Goal: Task Accomplishment & Management: Manage account settings

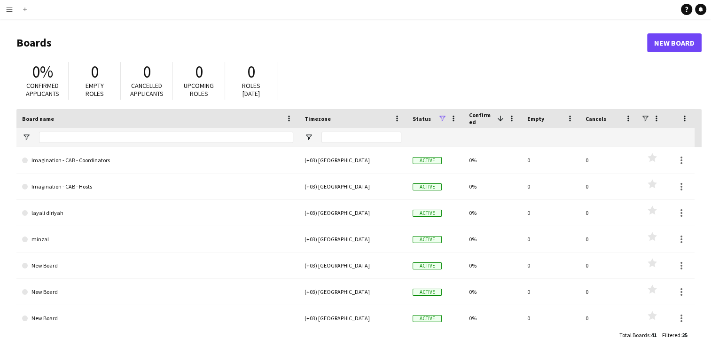
click at [10, 12] on app-icon "Menu" at bounding box center [10, 10] width 8 height 8
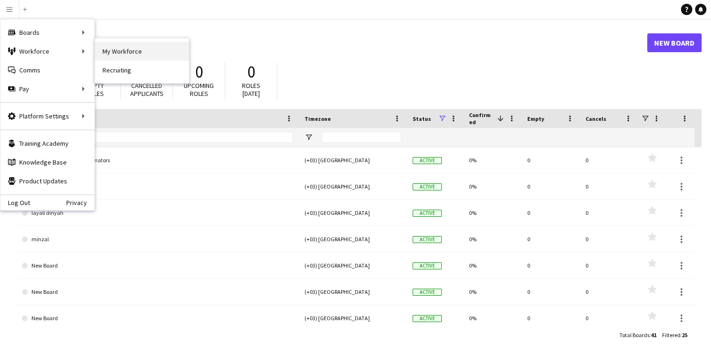
click at [103, 54] on link "My Workforce" at bounding box center [142, 51] width 94 height 19
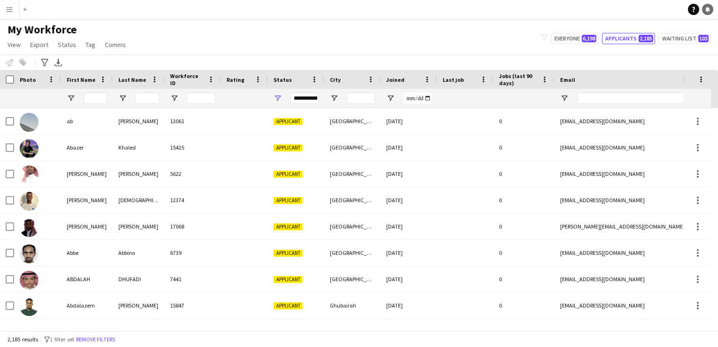
click at [416, 9] on link "Notifications" at bounding box center [707, 9] width 11 height 11
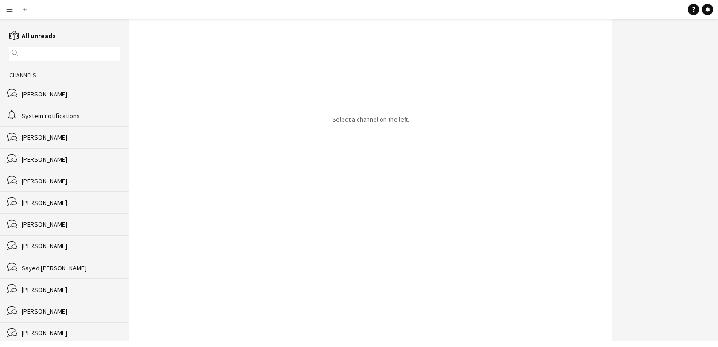
click at [77, 142] on div "bubbles Abdullah Moalmy" at bounding box center [64, 137] width 129 height 22
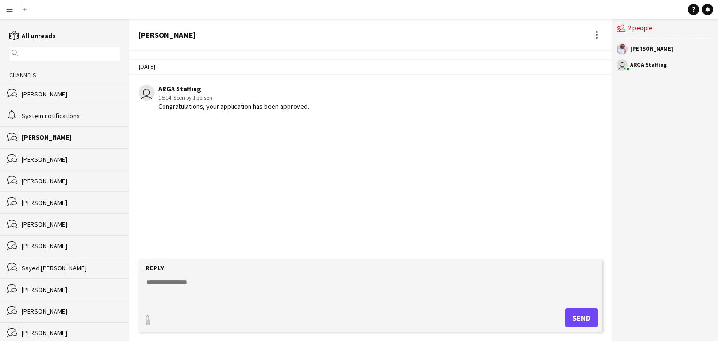
click at [68, 117] on div "System notifications" at bounding box center [71, 115] width 98 height 8
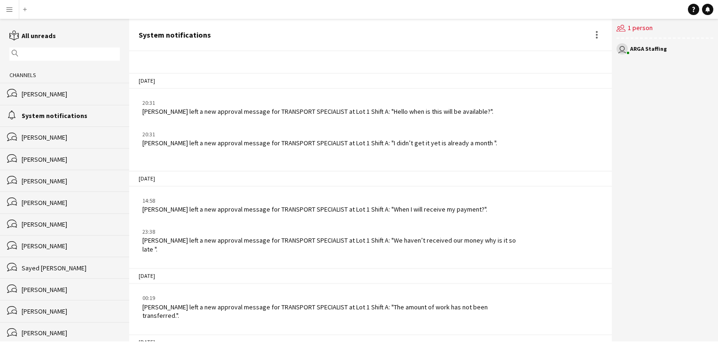
scroll to position [1258, 0]
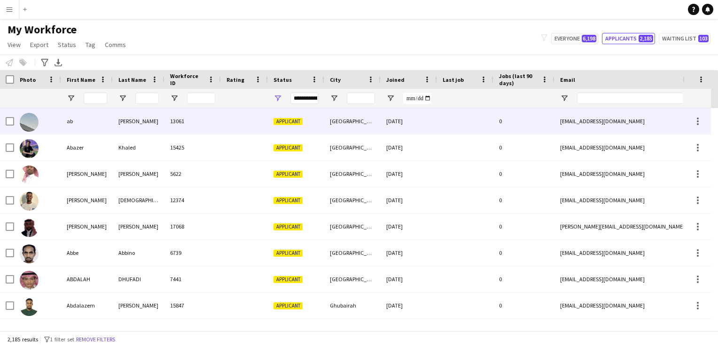
click at [149, 129] on div "osama" at bounding box center [139, 121] width 52 height 26
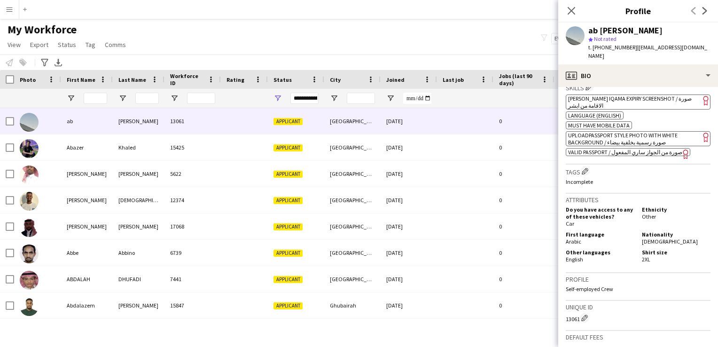
scroll to position [327, 0]
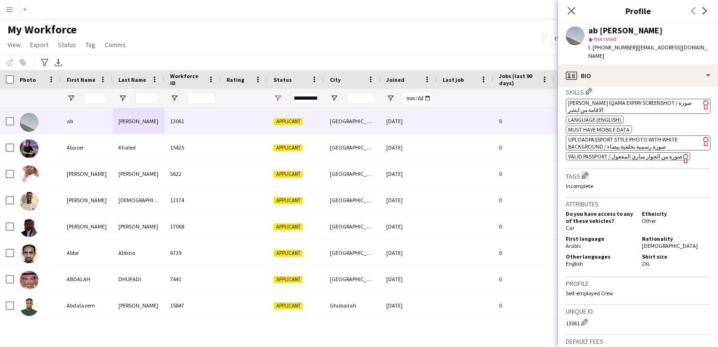
click at [416, 172] on app-icon "Edit crew company tags" at bounding box center [585, 175] width 7 height 7
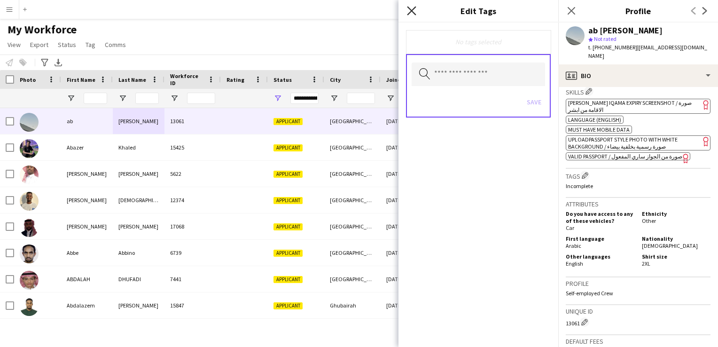
click at [412, 10] on icon at bounding box center [411, 10] width 9 height 9
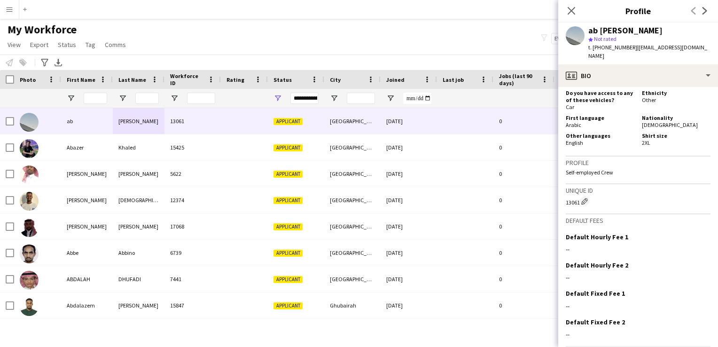
scroll to position [464, 0]
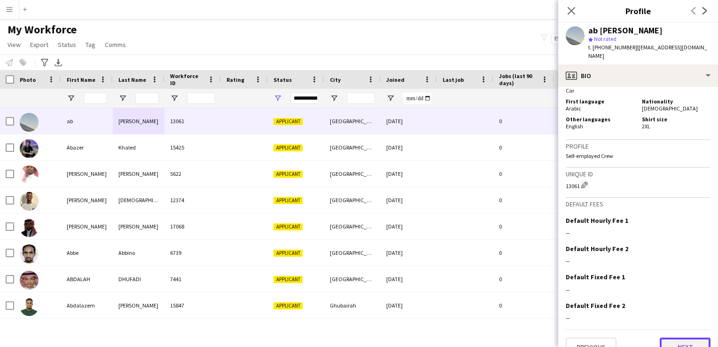
click at [416, 328] on button "Next" at bounding box center [685, 346] width 51 height 19
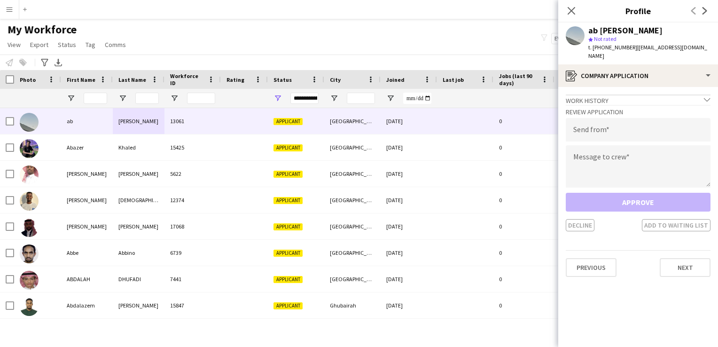
click at [416, 200] on div "Approve Decline Add to waiting list" at bounding box center [638, 212] width 145 height 39
click at [416, 94] on div "Work history chevron-down" at bounding box center [638, 99] width 145 height 10
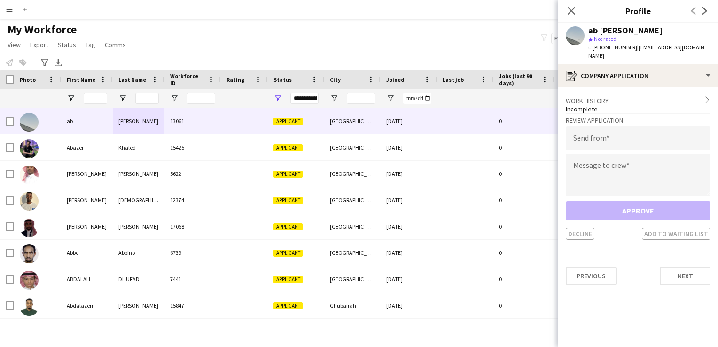
click at [416, 105] on div "Incomplete" at bounding box center [638, 109] width 145 height 8
click at [416, 94] on div "Work history chevron-right" at bounding box center [638, 99] width 145 height 10
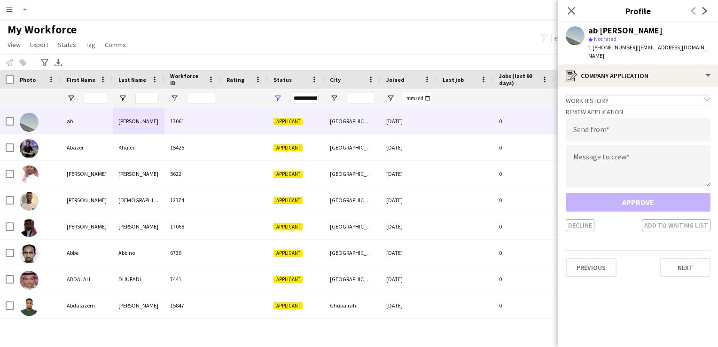
click at [416, 94] on div "Work history chevron-down" at bounding box center [638, 99] width 145 height 10
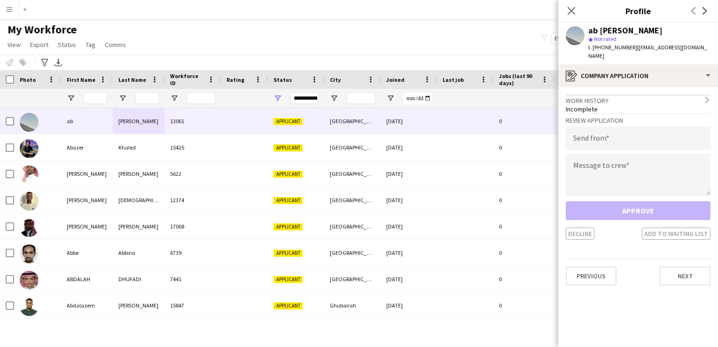
click at [416, 94] on div "Work history chevron-right" at bounding box center [638, 99] width 145 height 10
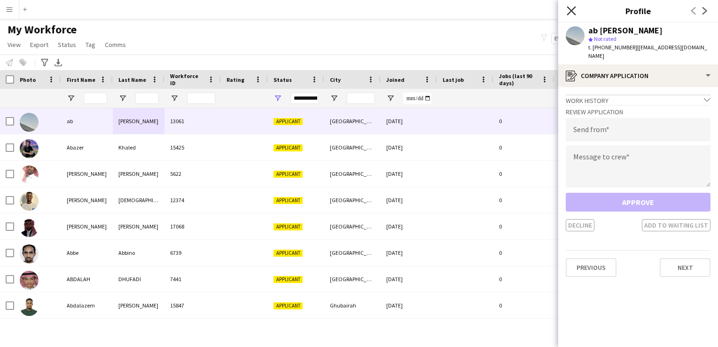
click at [416, 8] on icon "Close pop-in" at bounding box center [571, 10] width 9 height 9
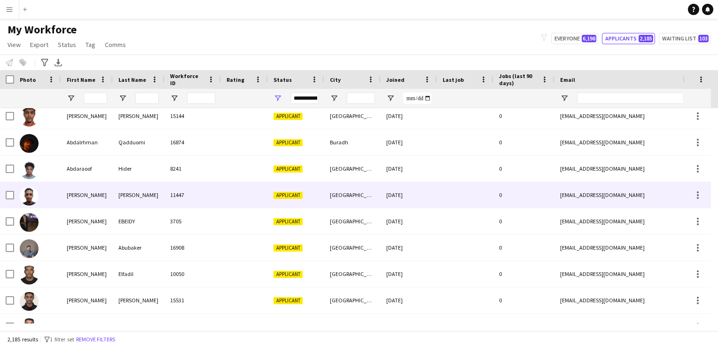
scroll to position [708, 0]
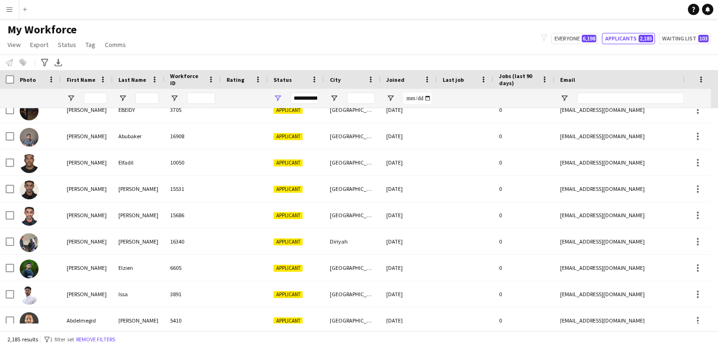
click at [317, 99] on div "**********" at bounding box center [304, 98] width 28 height 11
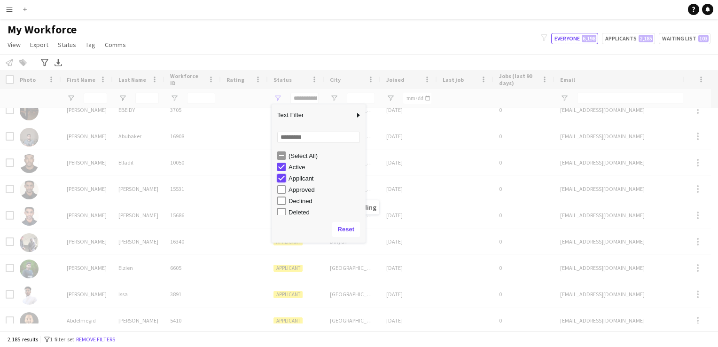
type input "**********"
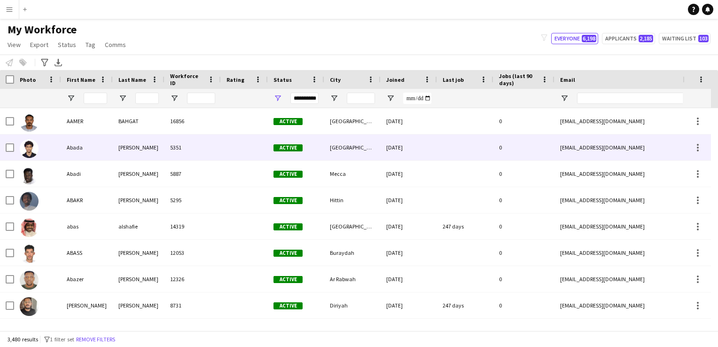
click at [416, 148] on div at bounding box center [465, 147] width 56 height 26
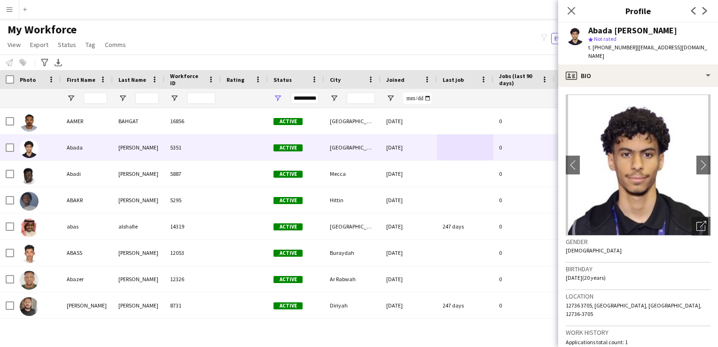
click at [416, 4] on div "Close pop-in" at bounding box center [571, 11] width 26 height 22
click at [416, 12] on icon at bounding box center [571, 10] width 9 height 9
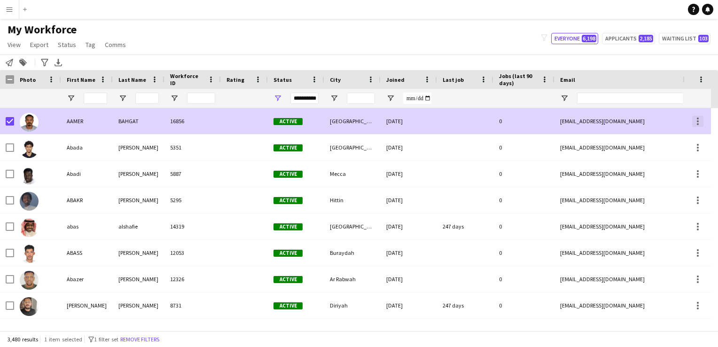
click at [416, 124] on div at bounding box center [697, 121] width 11 height 11
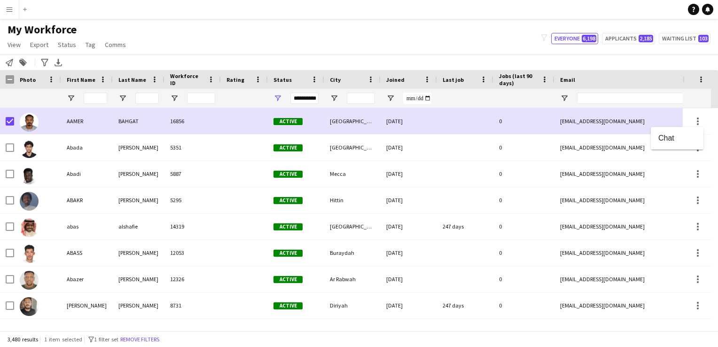
click at [6, 122] on div at bounding box center [359, 173] width 718 height 347
click at [89, 42] on span "Tag" at bounding box center [91, 44] width 10 height 8
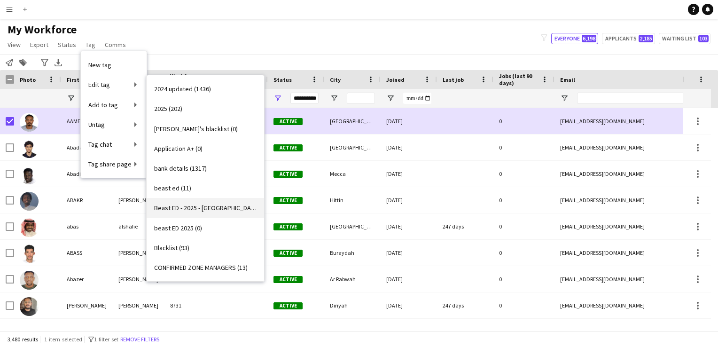
click at [200, 212] on link "Beast ED - 2025 - riyadh (3)" at bounding box center [205, 208] width 117 height 20
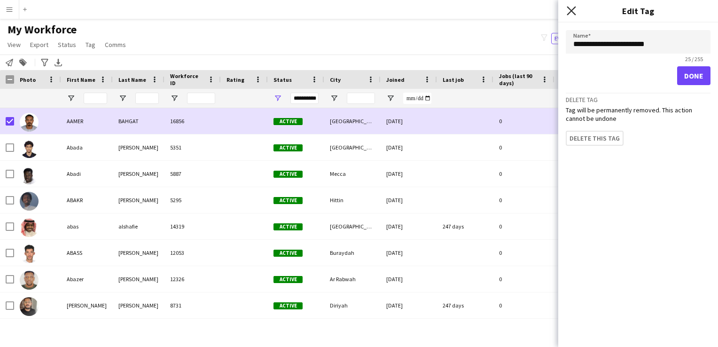
click at [416, 10] on icon at bounding box center [571, 10] width 9 height 9
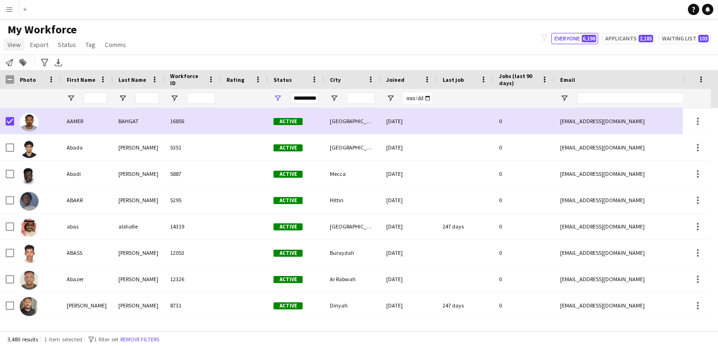
click at [9, 42] on span "View" at bounding box center [14, 44] width 13 height 8
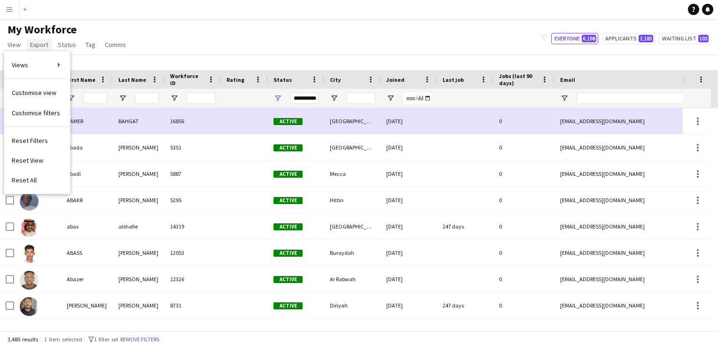
click at [39, 40] on span "Export" at bounding box center [39, 44] width 18 height 8
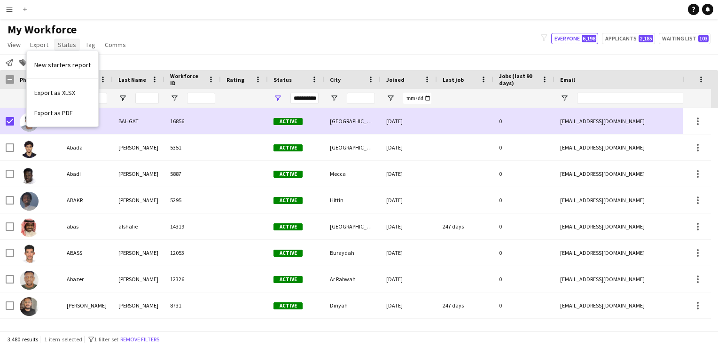
click at [74, 47] on span "Status" at bounding box center [67, 44] width 18 height 8
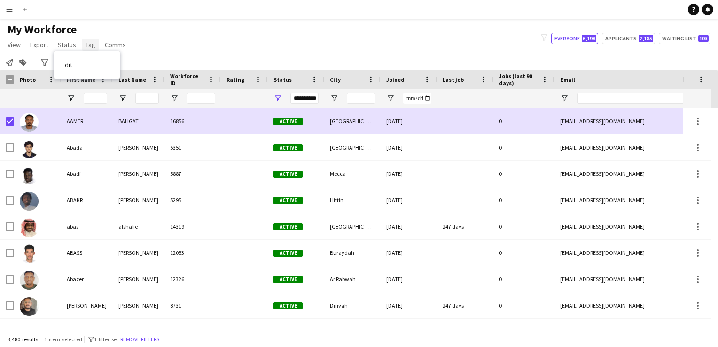
click at [86, 48] on span "Tag" at bounding box center [91, 44] width 10 height 8
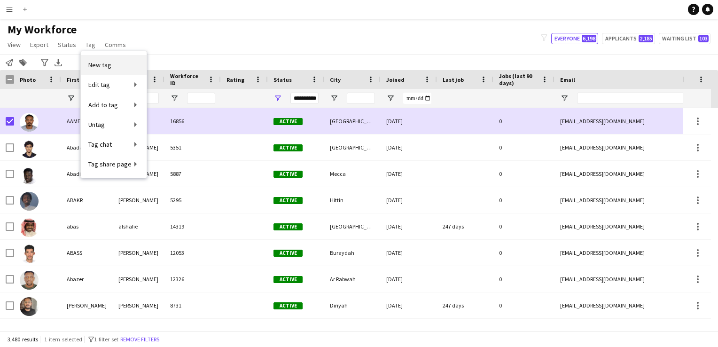
click at [100, 63] on span "New tag" at bounding box center [99, 65] width 23 height 8
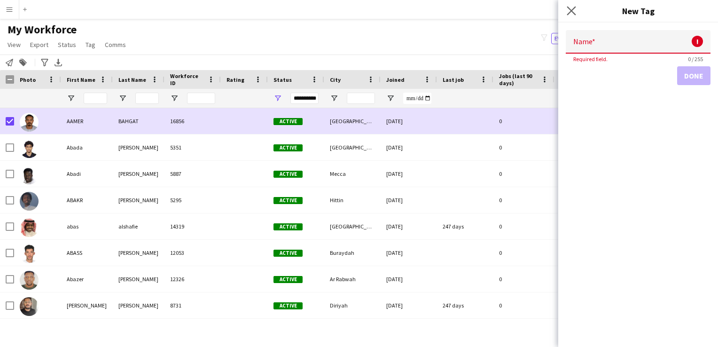
click at [416, 13] on icon "Close pop-in" at bounding box center [571, 10] width 9 height 9
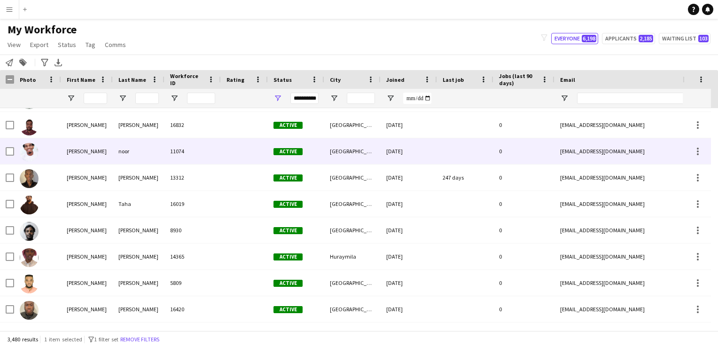
scroll to position [561, 0]
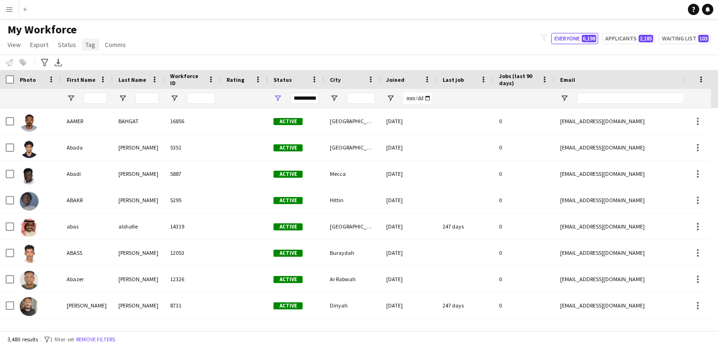
click at [86, 45] on span "Tag" at bounding box center [91, 44] width 10 height 8
click at [28, 10] on div "Add" at bounding box center [24, 9] width 11 height 19
click at [23, 11] on app-icon "Add" at bounding box center [25, 10] width 4 height 4
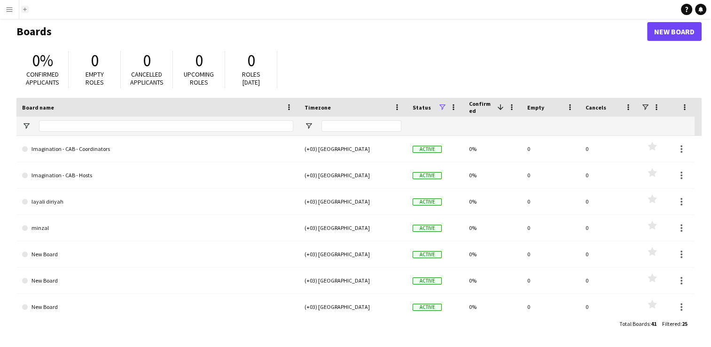
click at [24, 8] on app-icon "Add" at bounding box center [25, 10] width 4 height 4
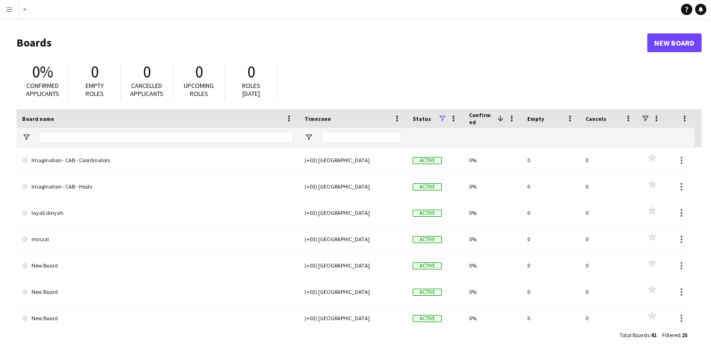
click at [9, 6] on app-icon "Menu" at bounding box center [10, 10] width 8 height 8
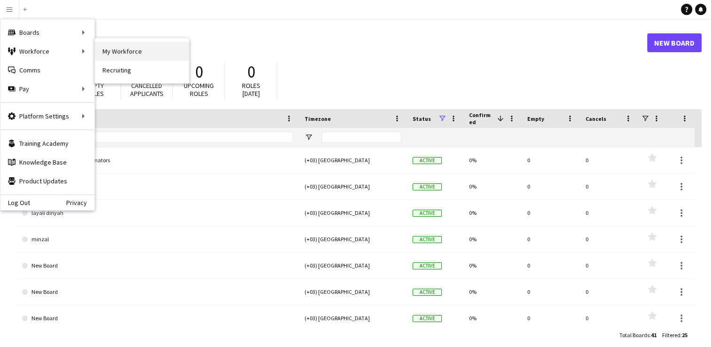
click at [102, 55] on link "My Workforce" at bounding box center [142, 51] width 94 height 19
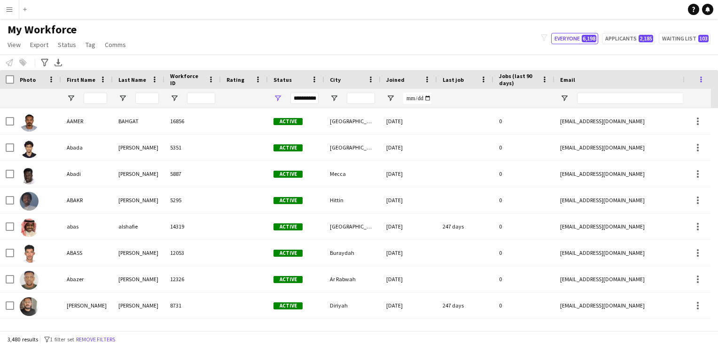
click at [416, 80] on span at bounding box center [701, 79] width 8 height 8
click at [416, 52] on div "My Workforce View Views Default view Bank Details IDs/Email New view Update vie…" at bounding box center [359, 39] width 718 height 32
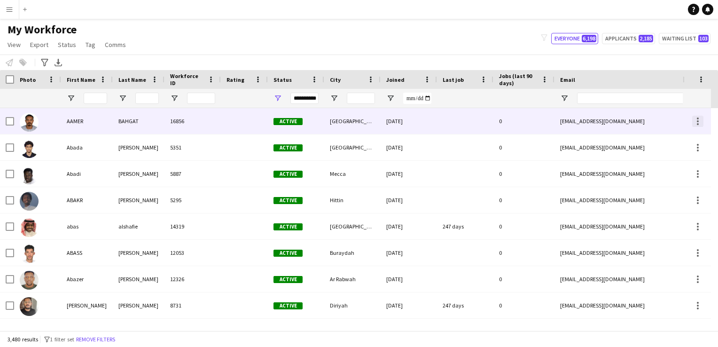
click at [416, 122] on div at bounding box center [697, 121] width 11 height 11
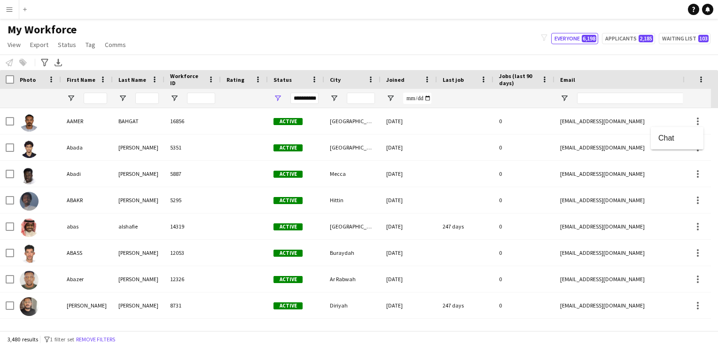
click at [416, 114] on div at bounding box center [359, 173] width 718 height 347
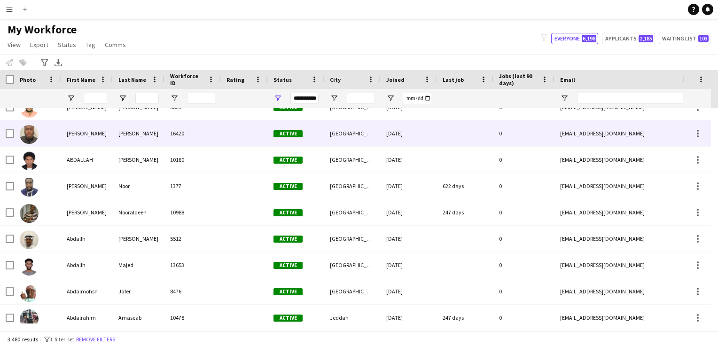
scroll to position [671, 0]
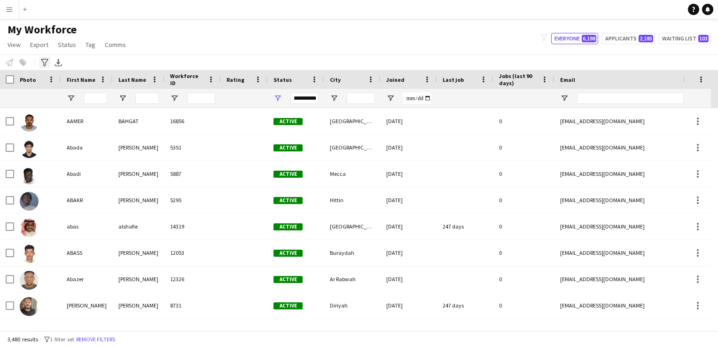
click at [41, 61] on icon "Advanced filters" at bounding box center [45, 63] width 8 height 8
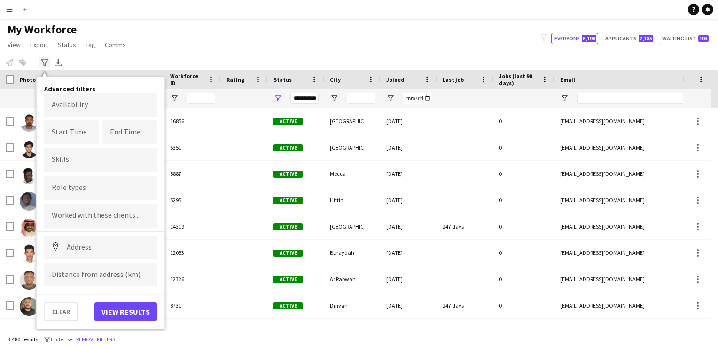
click at [41, 61] on icon "Advanced filters" at bounding box center [45, 63] width 8 height 8
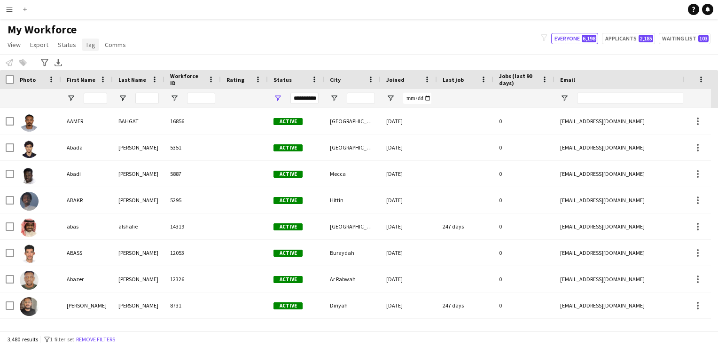
click at [90, 49] on link "Tag" at bounding box center [90, 45] width 17 height 12
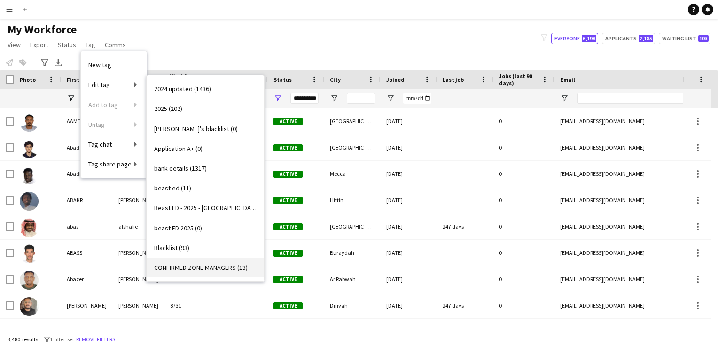
click at [171, 264] on span "CONFIRMED ZONE MANAGERS (13)" at bounding box center [201, 267] width 94 height 8
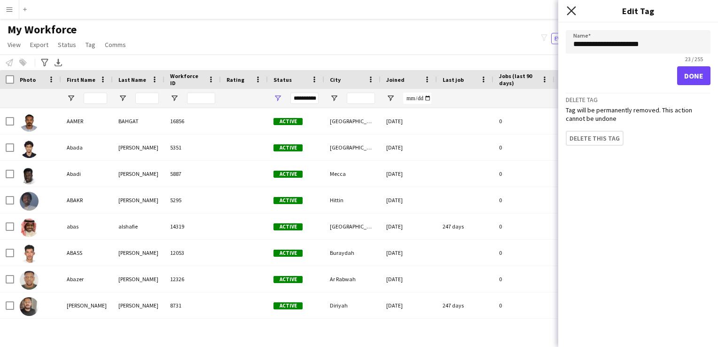
click at [416, 10] on icon "Close pop-in" at bounding box center [571, 10] width 9 height 9
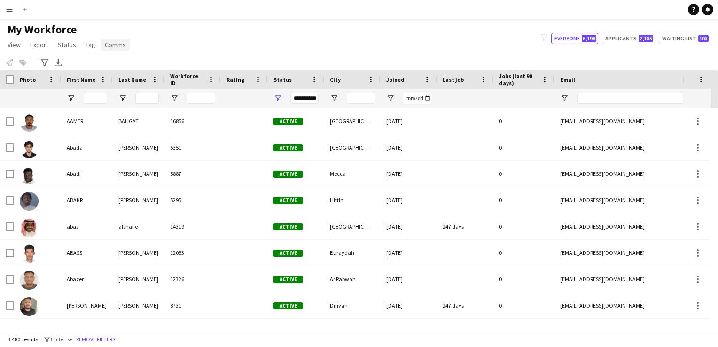
click at [107, 44] on span "Comms" at bounding box center [115, 44] width 21 height 8
click at [91, 48] on span "Tag" at bounding box center [91, 44] width 10 height 8
click at [141, 33] on div "My Workforce View Views Default view Bank Details IDs/Email New view Update vie…" at bounding box center [359, 39] width 718 height 32
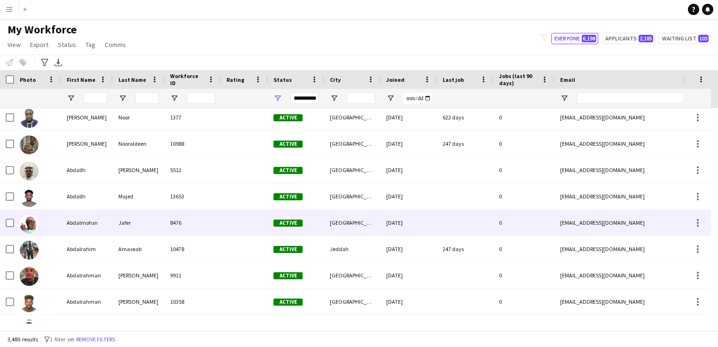
scroll to position [741, 0]
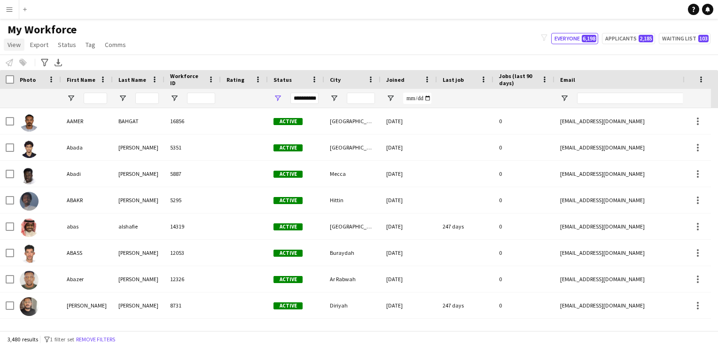
click at [23, 44] on link "View" at bounding box center [14, 45] width 21 height 12
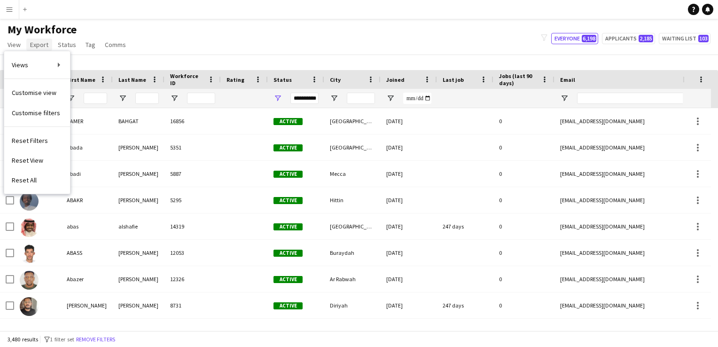
click at [47, 42] on span "Export" at bounding box center [39, 44] width 18 height 8
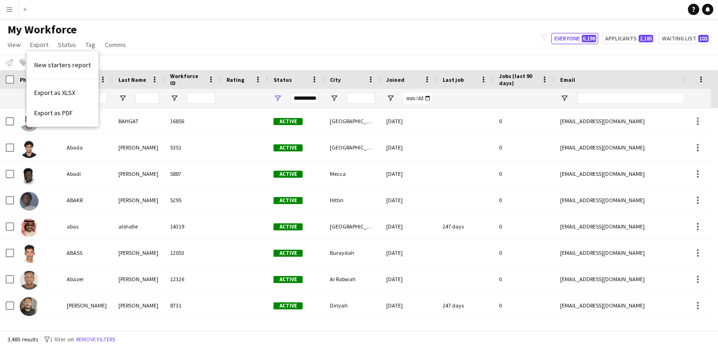
click at [11, 6] on app-icon "Menu" at bounding box center [10, 10] width 8 height 8
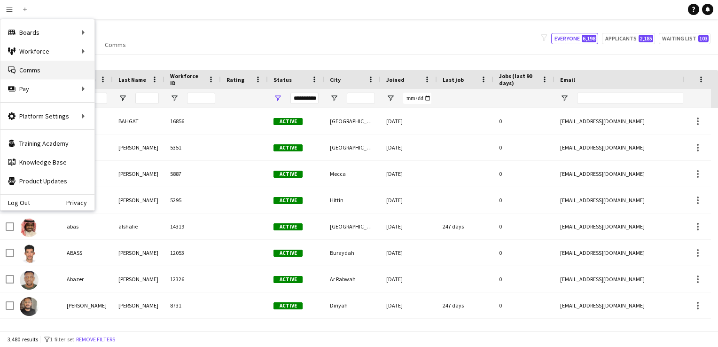
click at [72, 61] on link "Comms Comms" at bounding box center [47, 70] width 94 height 19
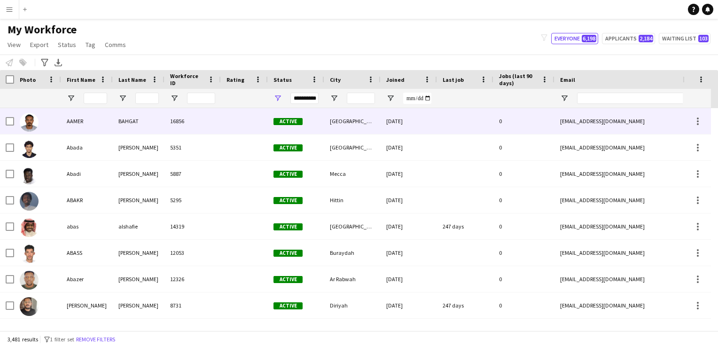
click at [416, 131] on div at bounding box center [697, 121] width 28 height 26
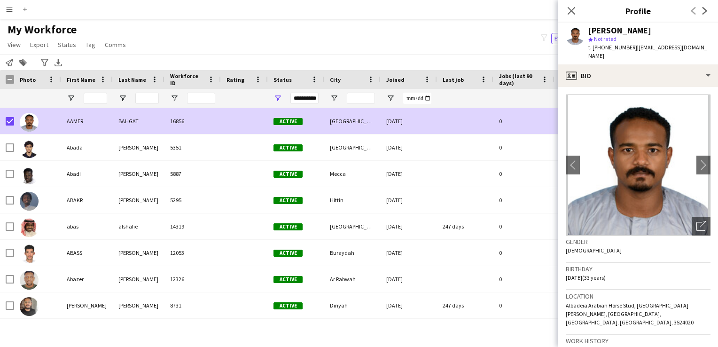
click at [10, 8] on app-icon "Menu" at bounding box center [10, 10] width 8 height 8
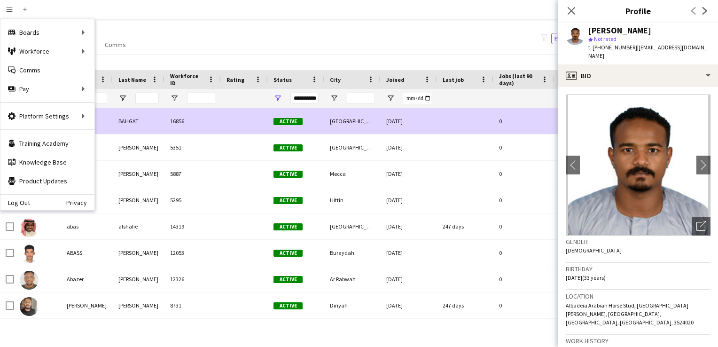
click at [125, 1] on app-navbar "Menu Boards Boards Boards All jobs Status Workforce Workforce My Workforce Recr…" at bounding box center [359, 9] width 718 height 19
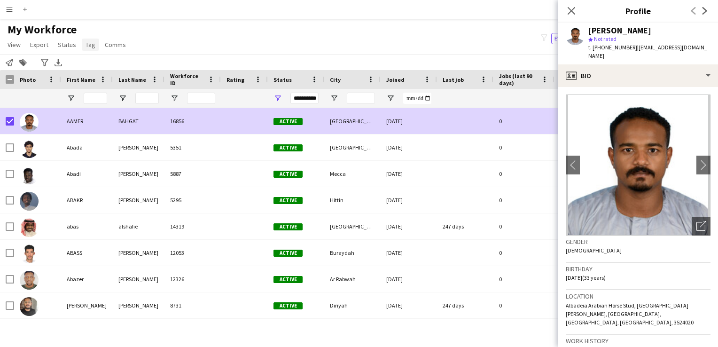
click at [86, 42] on span "Tag" at bounding box center [91, 44] width 10 height 8
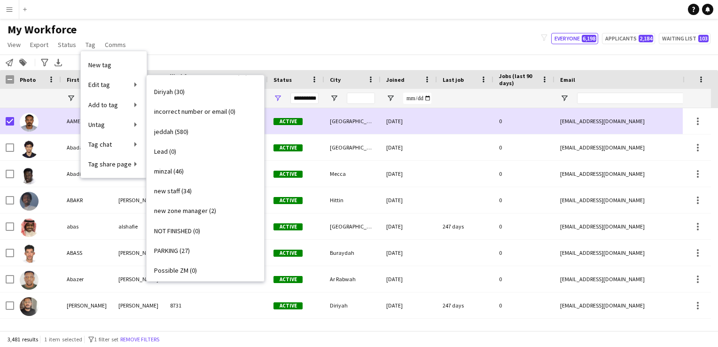
scroll to position [198, 0]
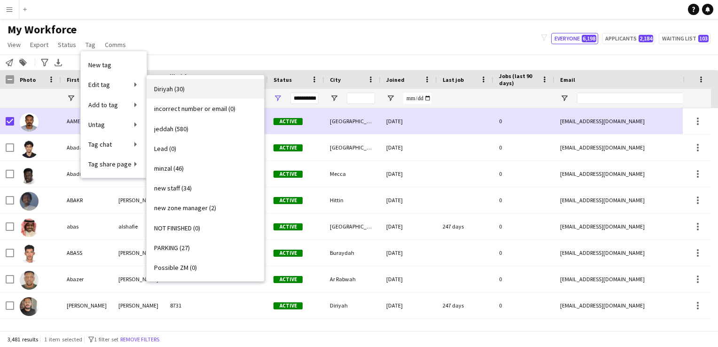
click at [172, 89] on span "Diriyah (30)" at bounding box center [169, 89] width 31 height 8
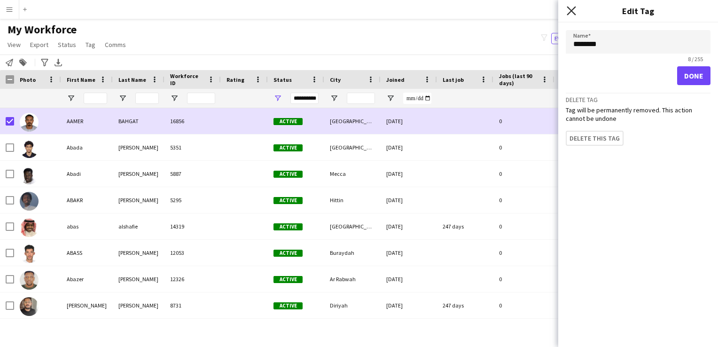
click at [416, 8] on icon "Close pop-in" at bounding box center [571, 10] width 9 height 9
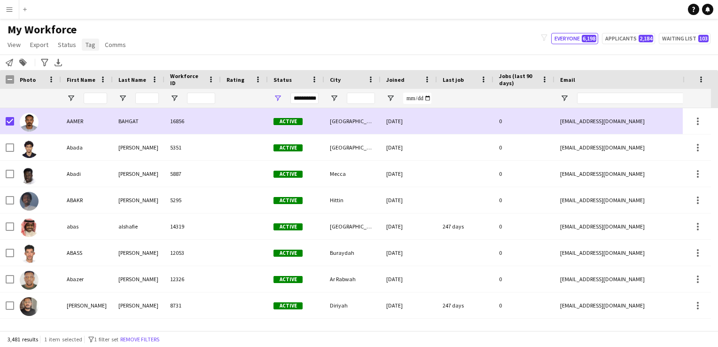
click at [86, 48] on span "Tag" at bounding box center [91, 44] width 10 height 8
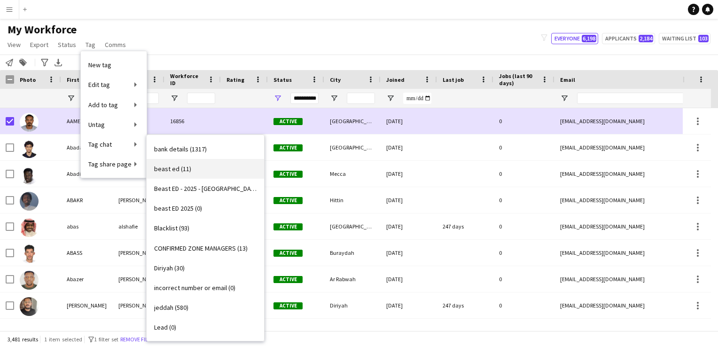
scroll to position [79, 0]
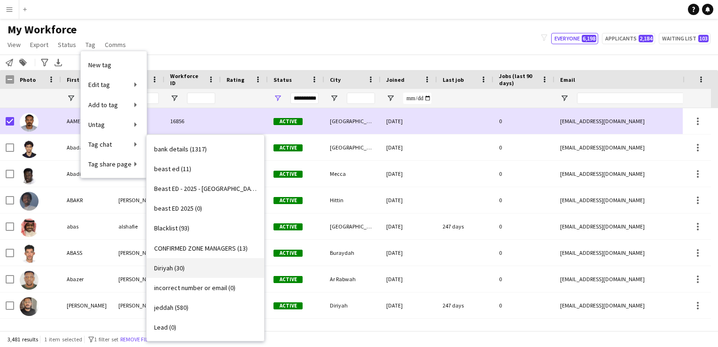
click at [197, 275] on link "Diriyah (30)" at bounding box center [205, 268] width 117 height 20
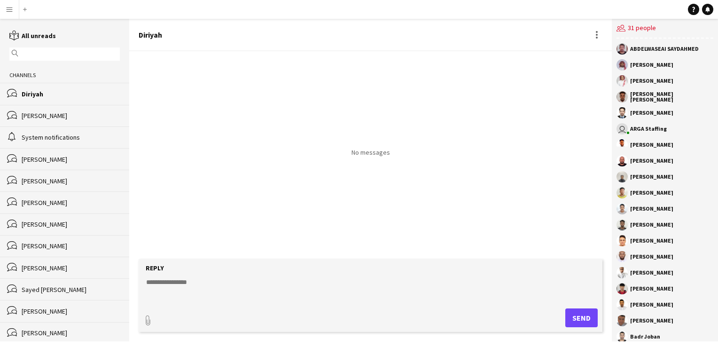
scroll to position [202, 0]
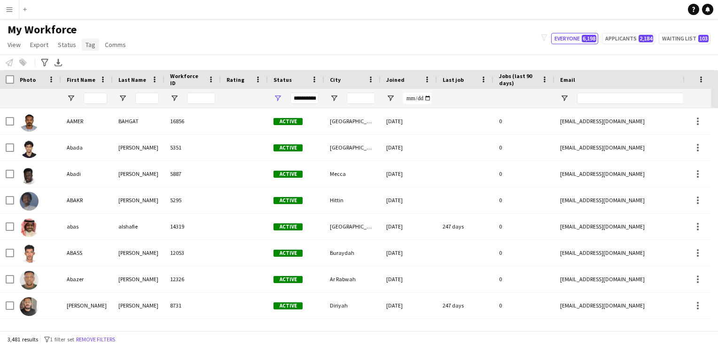
click at [86, 43] on span "Tag" at bounding box center [91, 44] width 10 height 8
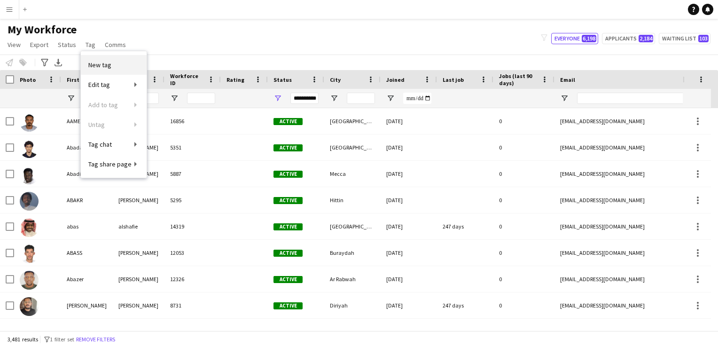
click at [103, 72] on link "New tag" at bounding box center [114, 65] width 66 height 20
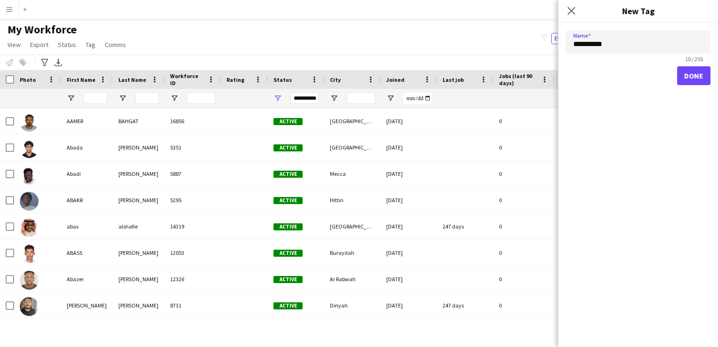
type input "**********"
click at [416, 75] on button "Done" at bounding box center [693, 75] width 33 height 19
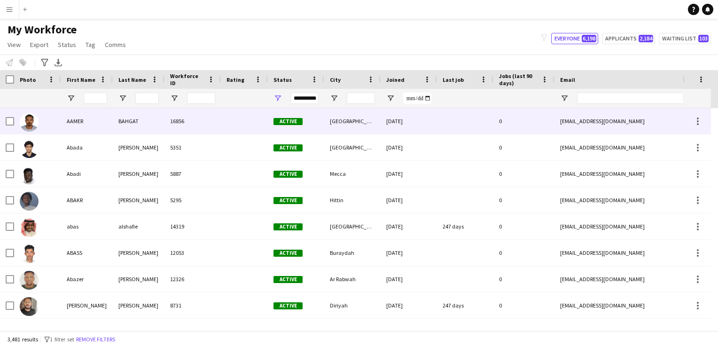
click at [5, 121] on div at bounding box center [7, 121] width 14 height 26
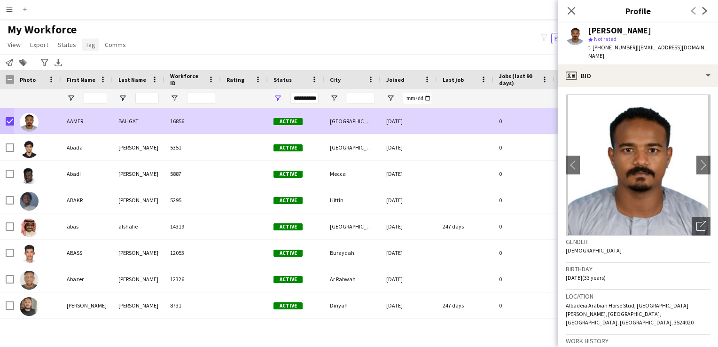
click at [92, 44] on span "Tag" at bounding box center [91, 44] width 10 height 8
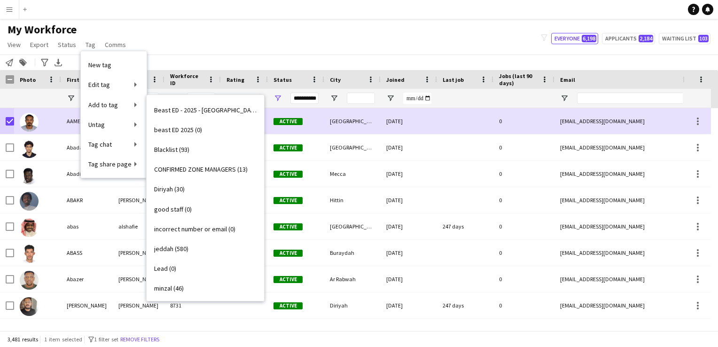
scroll to position [117, 0]
click at [192, 206] on link "good staff (0)" at bounding box center [205, 210] width 117 height 20
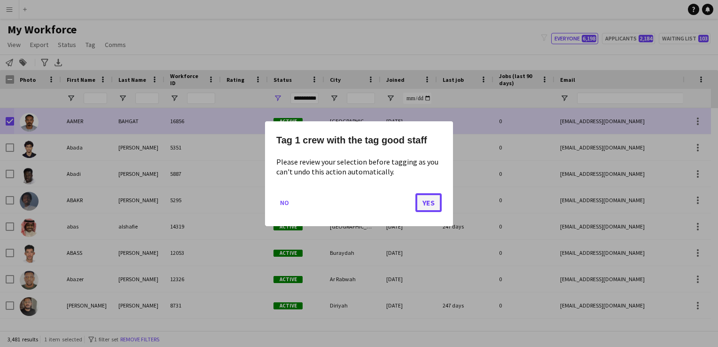
click at [416, 203] on button "Yes" at bounding box center [428, 202] width 26 height 19
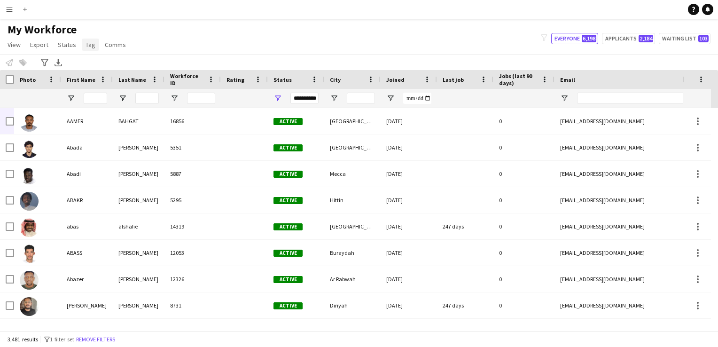
click at [90, 47] on span "Tag" at bounding box center [91, 44] width 10 height 8
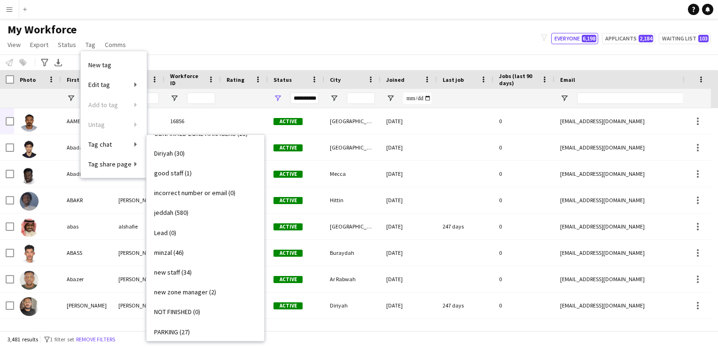
scroll to position [194, 0]
click at [216, 176] on link "good staff (1)" at bounding box center [205, 173] width 117 height 20
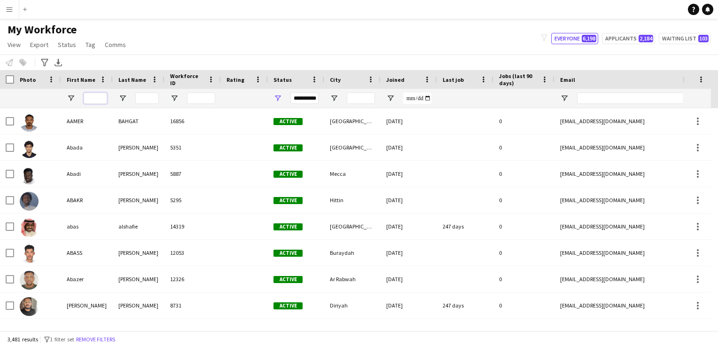
click at [92, 96] on input "First Name Filter Input" at bounding box center [95, 98] width 23 height 11
type input "***"
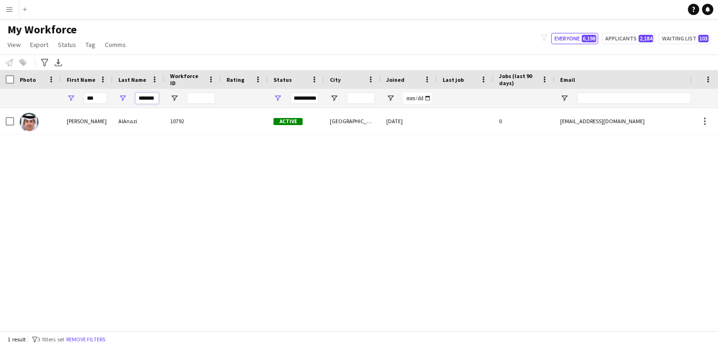
click at [153, 102] on input "*******" at bounding box center [146, 98] width 23 height 11
type input "*"
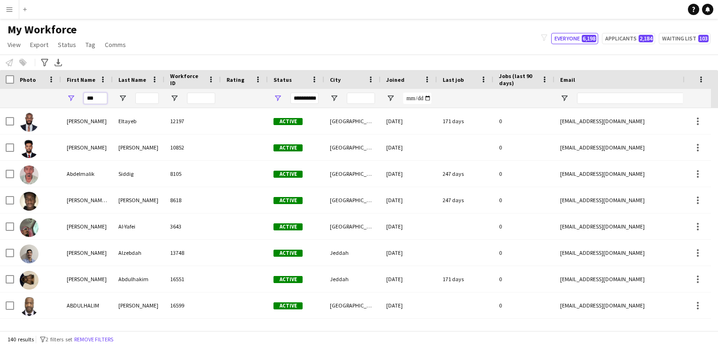
click at [106, 95] on input "***" at bounding box center [95, 98] width 23 height 11
click at [101, 99] on input "***" at bounding box center [95, 98] width 23 height 11
type input "*"
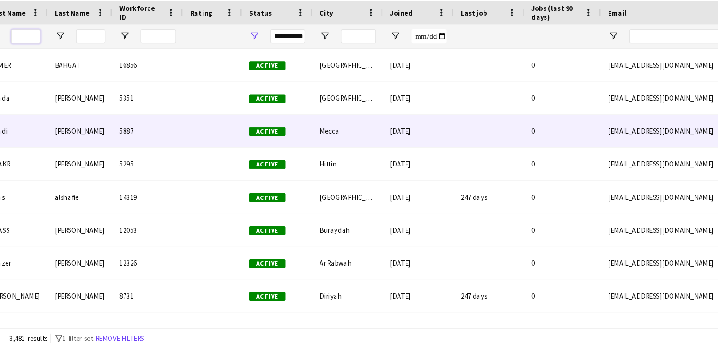
scroll to position [0, 88]
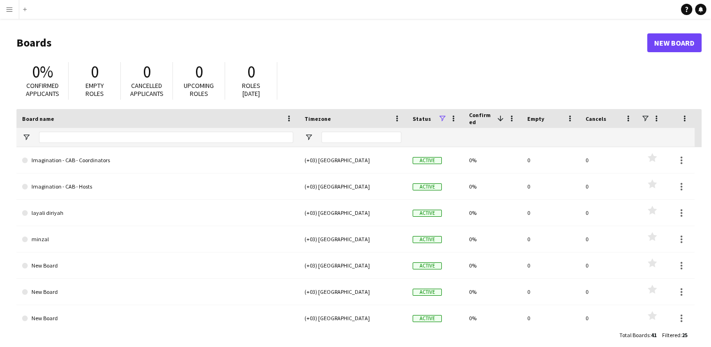
click at [11, 5] on button "Menu" at bounding box center [9, 9] width 19 height 19
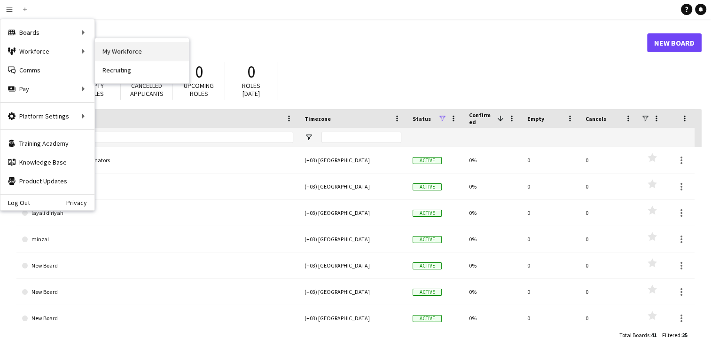
click at [113, 53] on link "My Workforce" at bounding box center [142, 51] width 94 height 19
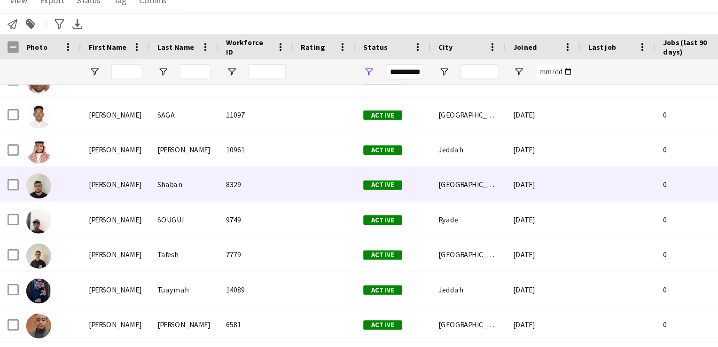
click at [42, 186] on div at bounding box center [37, 183] width 47 height 26
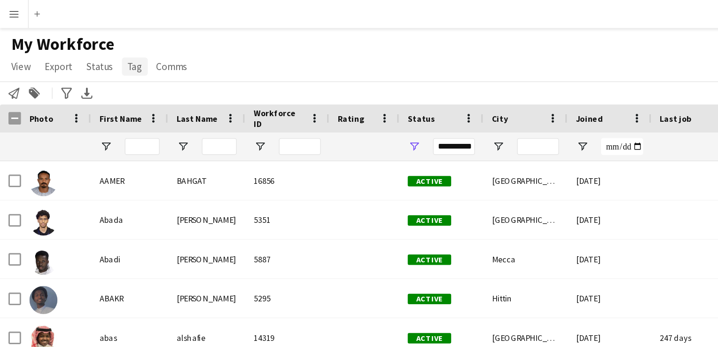
click at [87, 48] on span "Tag" at bounding box center [91, 44] width 10 height 8
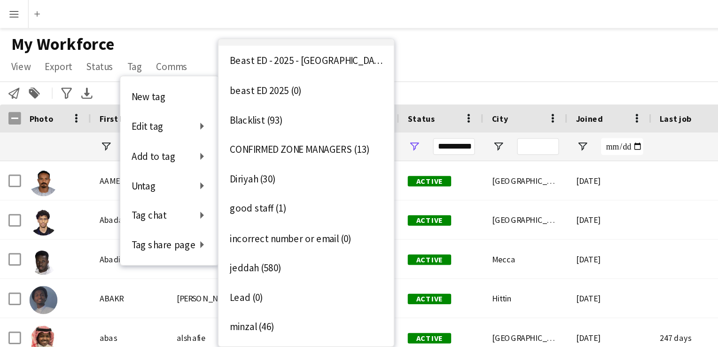
click at [191, 139] on link "good staff (1)" at bounding box center [205, 140] width 117 height 20
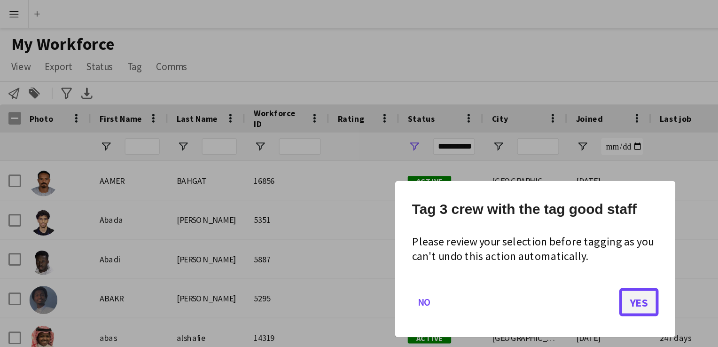
click at [423, 200] on button "Yes" at bounding box center [428, 202] width 26 height 19
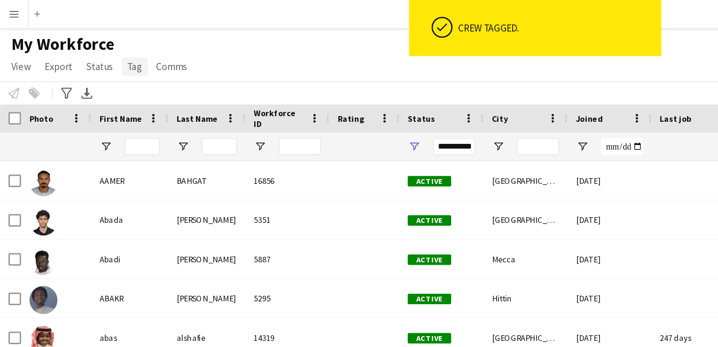
click at [91, 43] on span "Tag" at bounding box center [91, 44] width 10 height 8
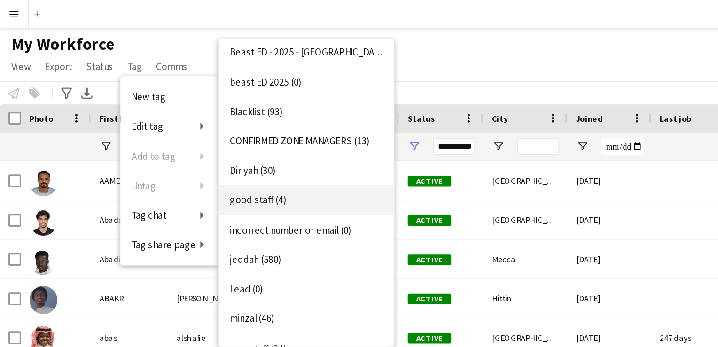
click at [182, 141] on link "good staff (4)" at bounding box center [205, 134] width 117 height 20
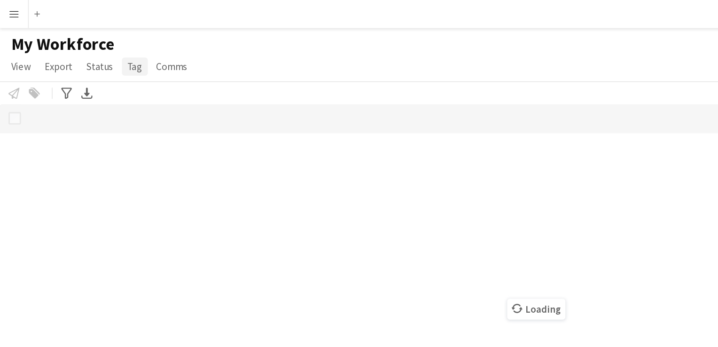
click at [91, 49] on link "Tag" at bounding box center [90, 45] width 17 height 12
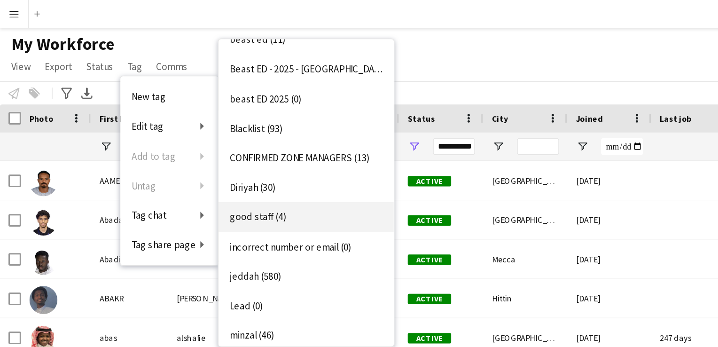
click at [180, 142] on span "good staff (4)" at bounding box center [173, 145] width 38 height 8
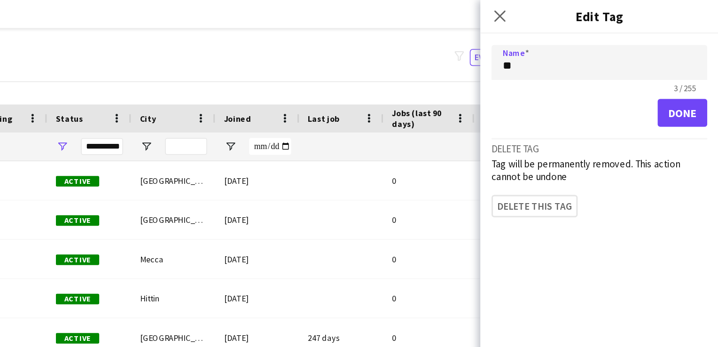
type input "*"
type input "**********"
click at [680, 74] on button "Done" at bounding box center [693, 75] width 33 height 19
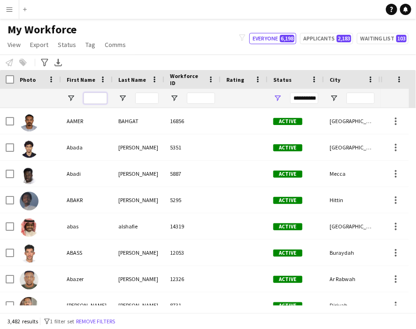
click at [98, 101] on input "First Name Filter Input" at bounding box center [95, 98] width 23 height 11
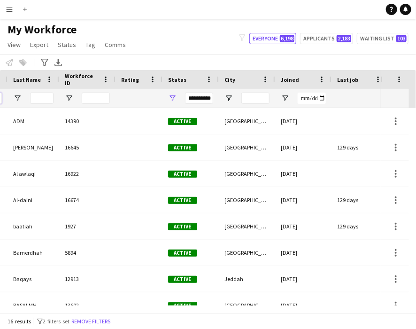
scroll to position [0, 124]
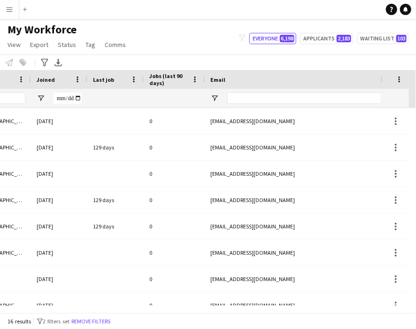
type input "*****"
click at [242, 101] on input "Email Filter Input" at bounding box center [307, 98] width 160 height 11
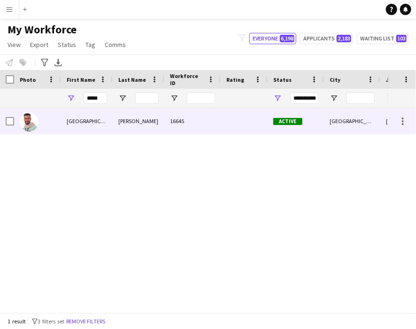
type input "****"
click at [9, 127] on div at bounding box center [10, 121] width 8 height 26
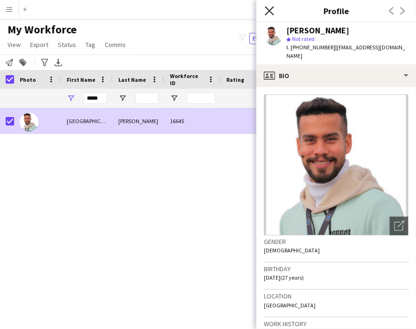
click at [269, 14] on icon "Close pop-in" at bounding box center [269, 10] width 9 height 9
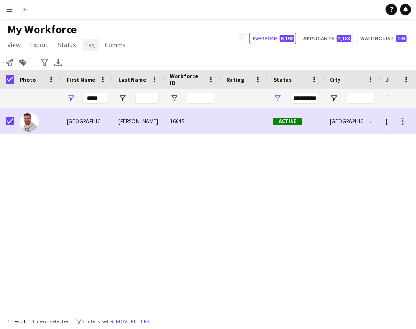
click at [94, 44] on link "Tag" at bounding box center [90, 45] width 17 height 12
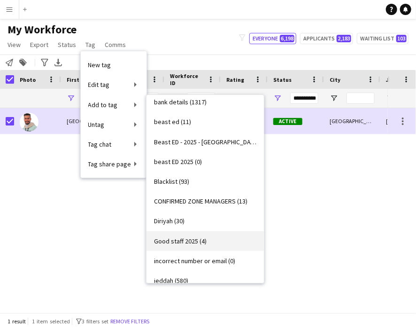
click at [191, 236] on link "Good staff 2025 (4)" at bounding box center [205, 241] width 117 height 20
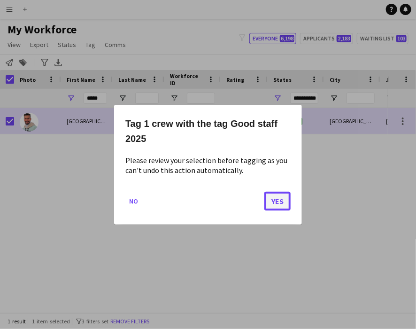
click at [275, 199] on button "Yes" at bounding box center [278, 200] width 26 height 19
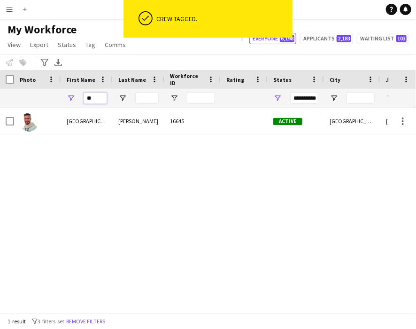
type input "*"
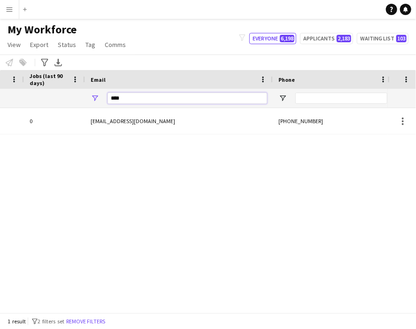
click at [224, 94] on input "****" at bounding box center [188, 98] width 160 height 11
type input "*"
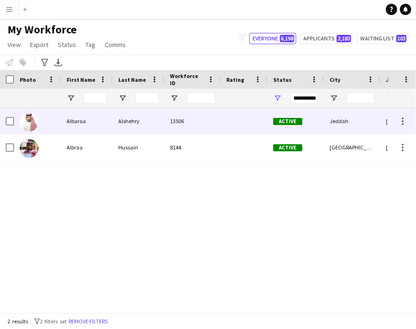
type input "****"
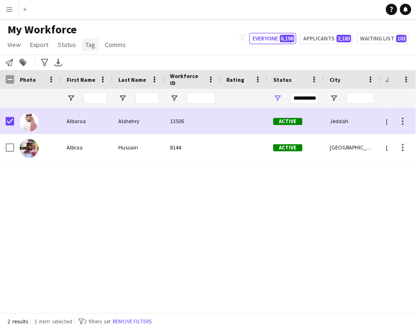
click at [91, 43] on span "Tag" at bounding box center [91, 44] width 10 height 8
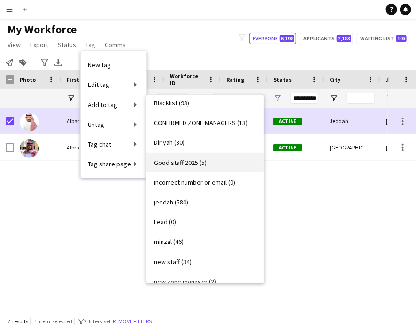
click at [203, 164] on span "Good staff 2025 (5)" at bounding box center [180, 162] width 53 height 8
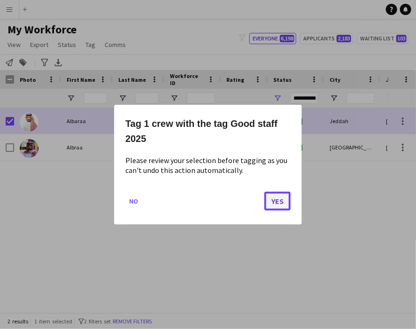
click at [278, 199] on button "Yes" at bounding box center [278, 200] width 26 height 19
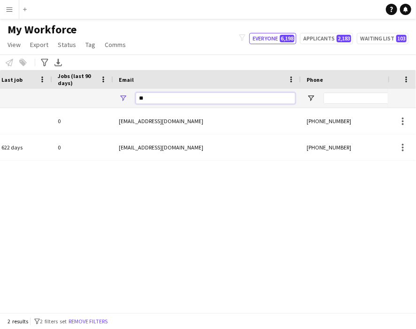
type input "*"
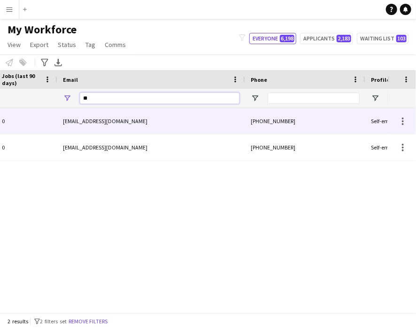
type input "*"
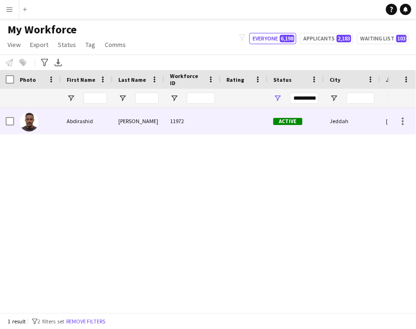
type input "*****"
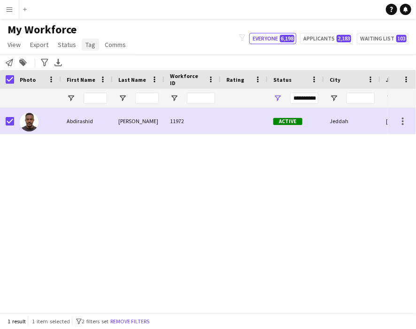
click at [88, 47] on span "Tag" at bounding box center [91, 44] width 10 height 8
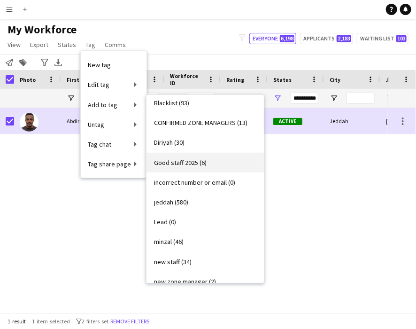
click at [192, 165] on span "Good staff 2025 (6)" at bounding box center [180, 162] width 53 height 8
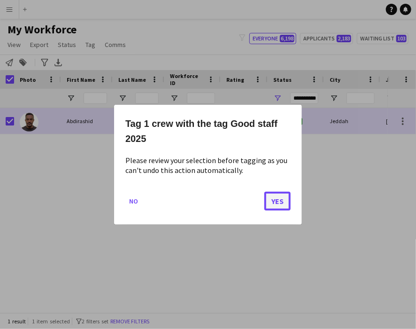
click at [280, 203] on button "Yes" at bounding box center [278, 200] width 26 height 19
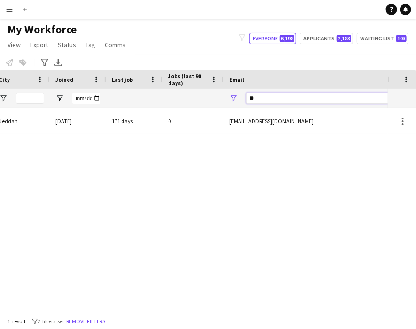
type input "*"
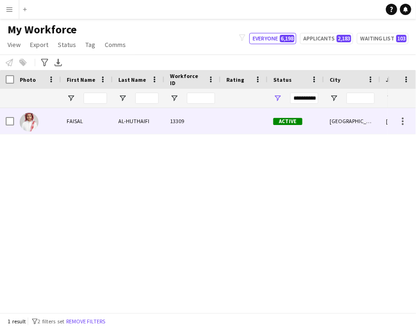
type input "*********"
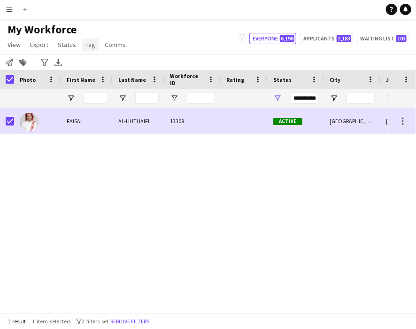
click at [90, 43] on span "Tag" at bounding box center [91, 44] width 10 height 8
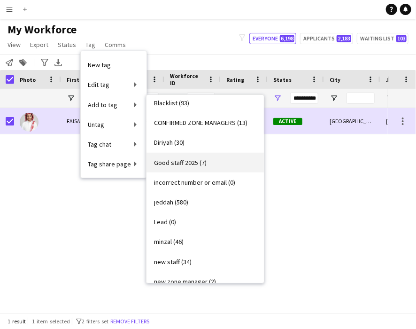
click at [187, 158] on span "Good staff 2025 (7)" at bounding box center [180, 162] width 53 height 8
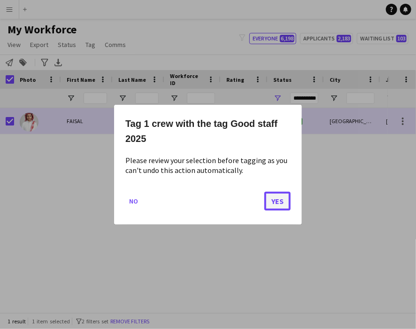
click at [274, 195] on button "Yes" at bounding box center [278, 200] width 26 height 19
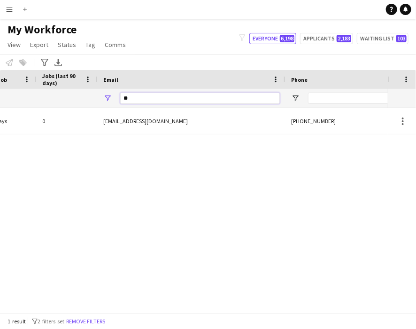
type input "*"
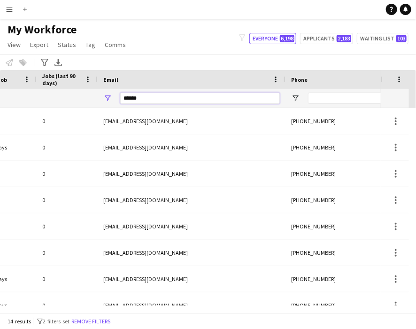
type input "*******"
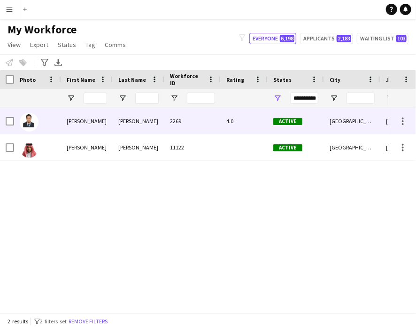
click at [50, 130] on div at bounding box center [37, 121] width 47 height 26
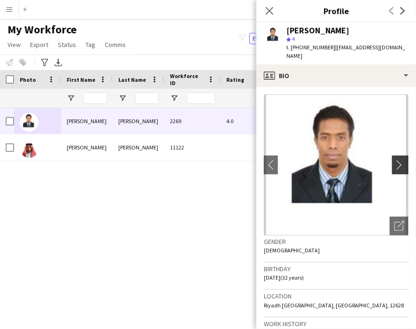
click at [395, 160] on app-icon "chevron-right" at bounding box center [402, 165] width 15 height 10
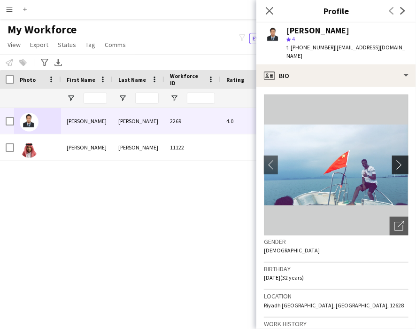
click at [395, 160] on app-icon "chevron-right" at bounding box center [402, 165] width 15 height 10
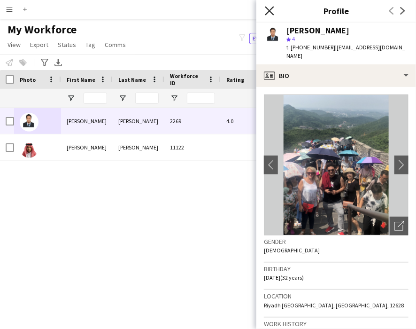
click at [268, 8] on icon "Close pop-in" at bounding box center [269, 10] width 9 height 9
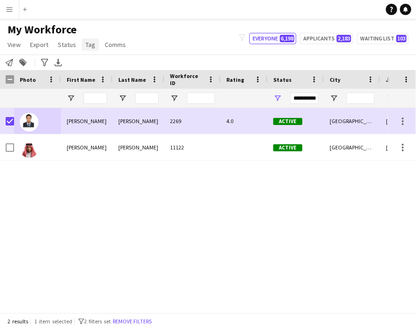
click at [86, 41] on span "Tag" at bounding box center [91, 44] width 10 height 8
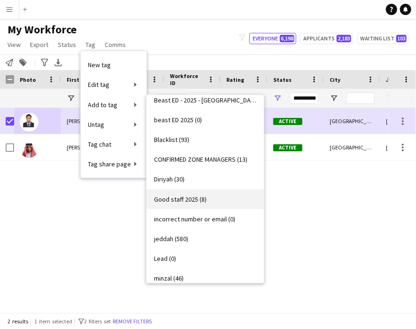
click at [181, 197] on span "Good staff 2025 (8)" at bounding box center [180, 199] width 53 height 8
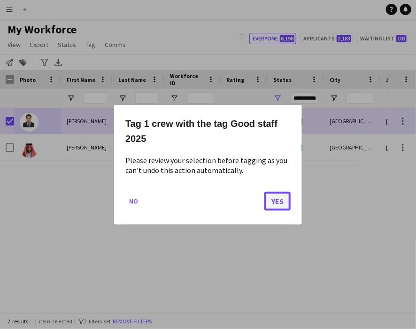
click at [277, 197] on button "Yes" at bounding box center [278, 200] width 26 height 19
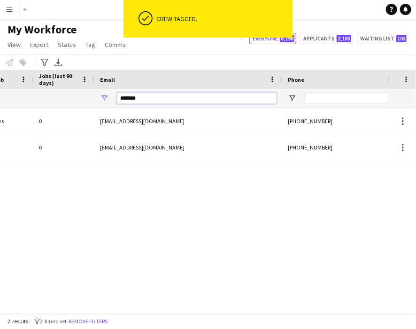
click at [184, 101] on input "*******" at bounding box center [197, 98] width 160 height 11
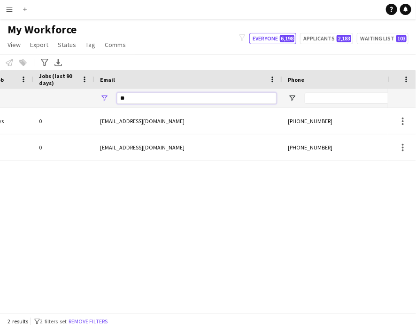
type input "*"
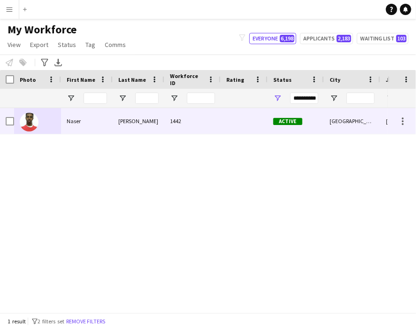
type input "******"
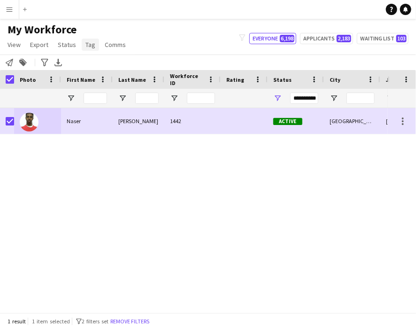
click at [83, 43] on link "Tag" at bounding box center [90, 45] width 17 height 12
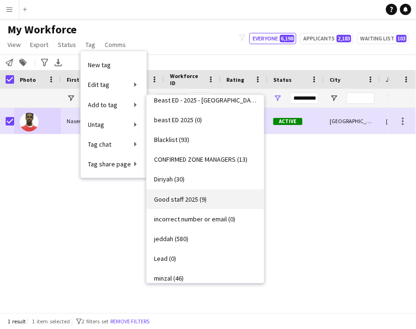
click at [205, 194] on link "Good staff 2025 (9)" at bounding box center [205, 199] width 117 height 20
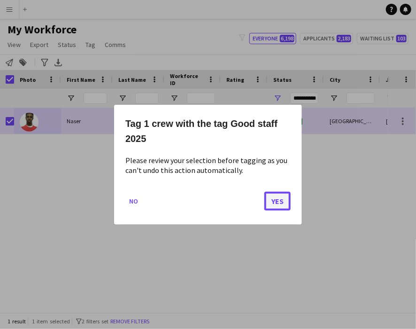
click at [275, 202] on button "Yes" at bounding box center [278, 200] width 26 height 19
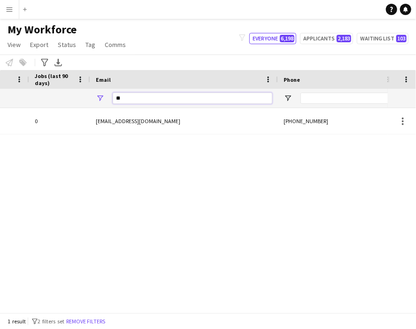
type input "*"
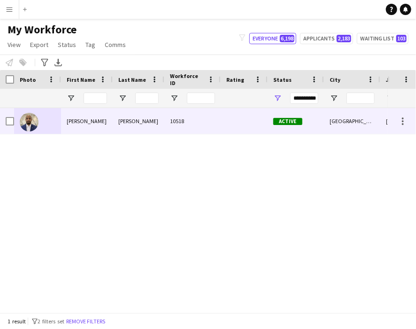
type input "*****"
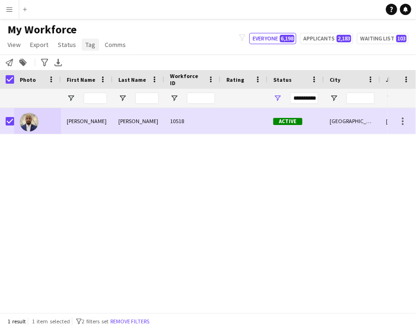
click at [92, 44] on span "Tag" at bounding box center [91, 44] width 10 height 8
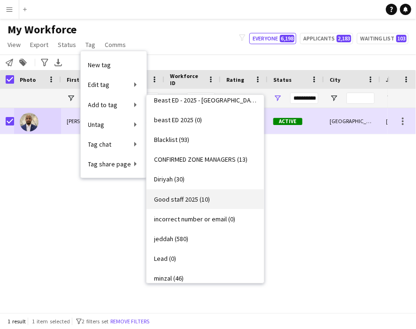
click at [199, 192] on link "Good staff 2025 (10)" at bounding box center [205, 199] width 117 height 20
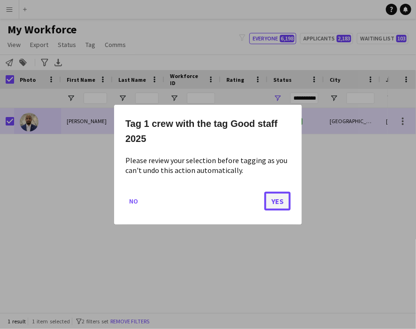
click at [276, 198] on button "Yes" at bounding box center [278, 200] width 26 height 19
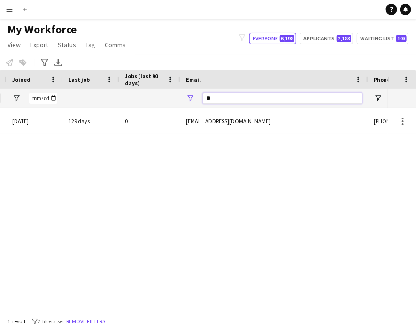
type input "*"
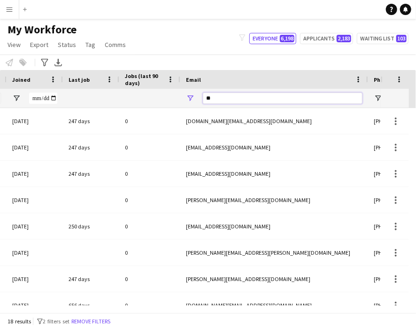
type input "*"
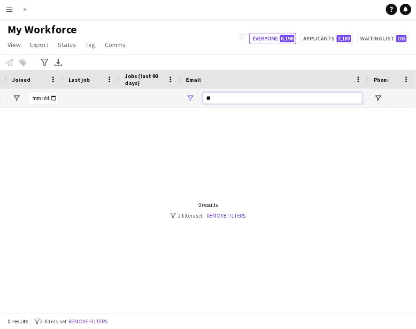
type input "*"
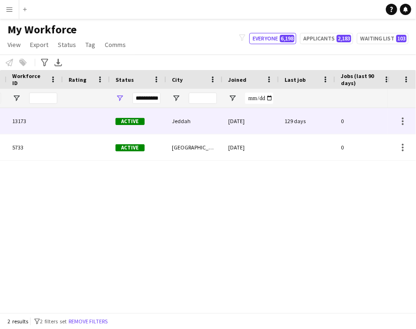
scroll to position [0, 13]
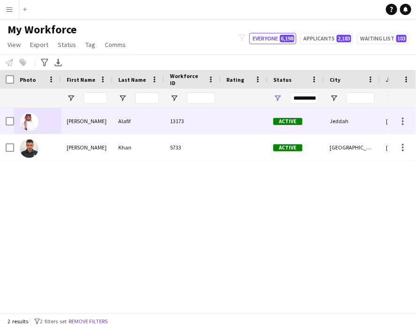
type input "**********"
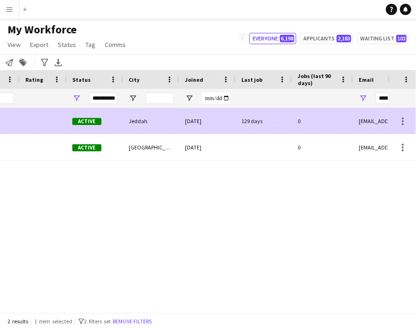
scroll to position [0, 254]
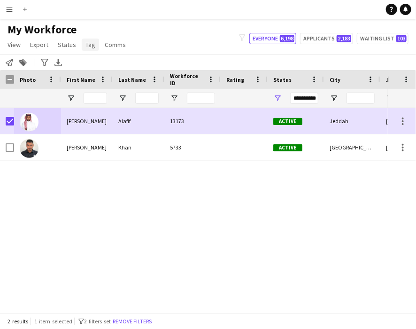
click at [90, 48] on span "Tag" at bounding box center [91, 44] width 10 height 8
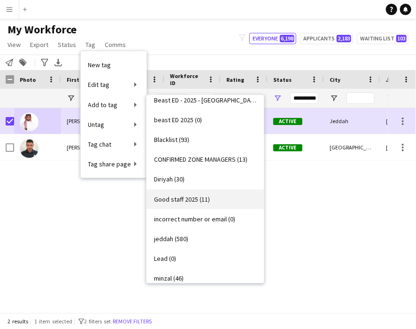
click at [191, 200] on span "Good staff 2025 (11)" at bounding box center [182, 199] width 56 height 8
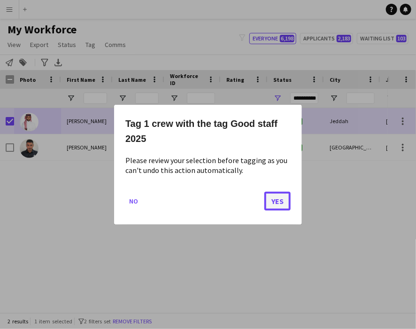
click at [279, 202] on button "Yes" at bounding box center [278, 200] width 26 height 19
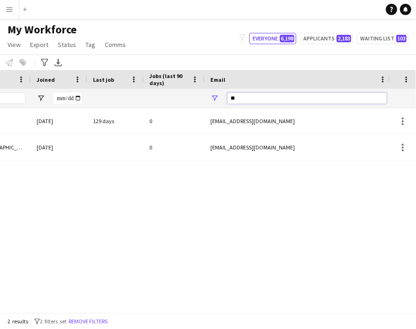
type input "*"
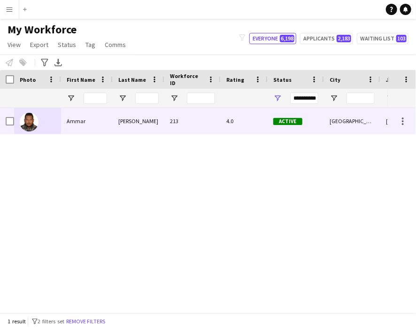
type input "*****"
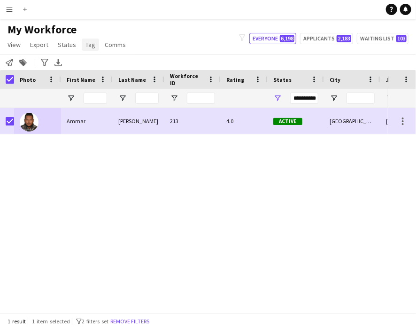
click at [90, 47] on span "Tag" at bounding box center [91, 44] width 10 height 8
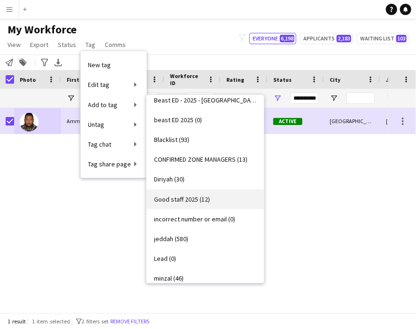
click at [201, 204] on link "Good staff 2025 (12)" at bounding box center [205, 199] width 117 height 20
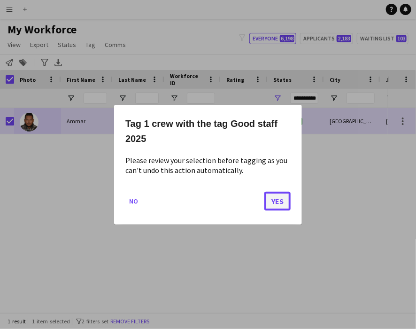
click at [282, 203] on button "Yes" at bounding box center [278, 200] width 26 height 19
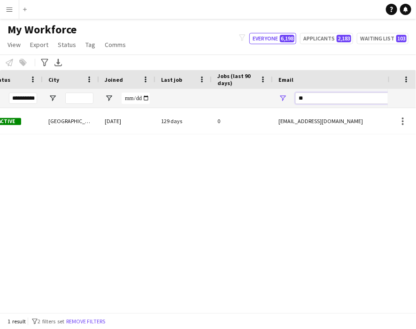
type input "*"
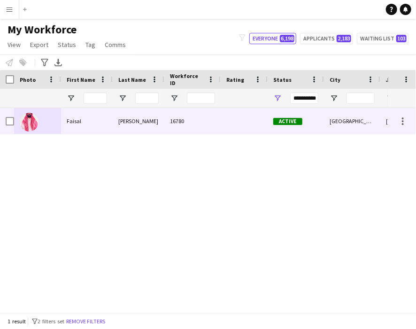
type input "*******"
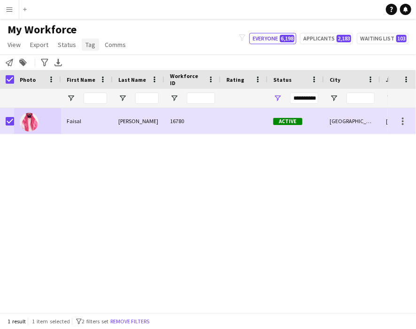
click at [87, 44] on span "Tag" at bounding box center [91, 44] width 10 height 8
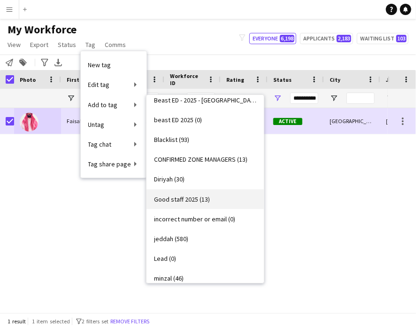
click at [199, 195] on span "Good staff 2025 (13)" at bounding box center [182, 199] width 56 height 8
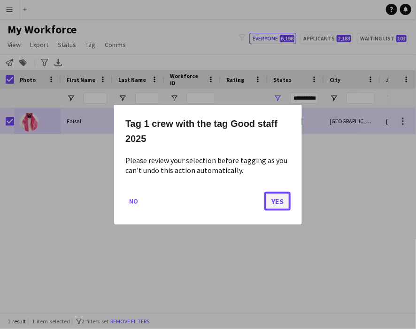
click at [280, 202] on button "Yes" at bounding box center [278, 200] width 26 height 19
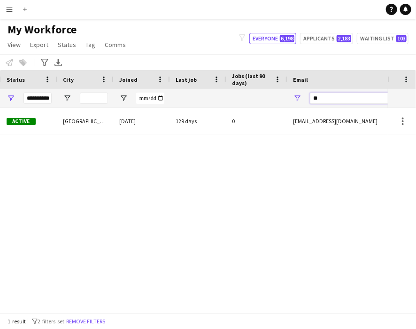
type input "*"
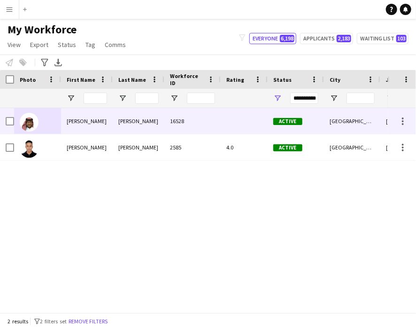
type input "****"
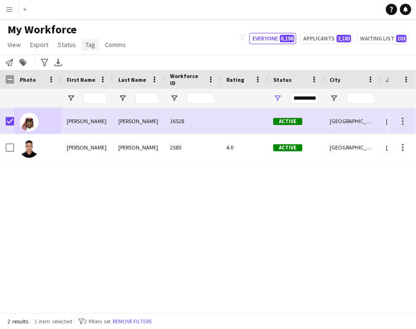
click at [89, 45] on span "Tag" at bounding box center [91, 44] width 10 height 8
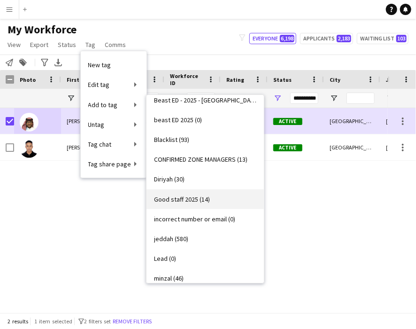
click at [183, 200] on span "Good staff 2025 (14)" at bounding box center [182, 199] width 56 height 8
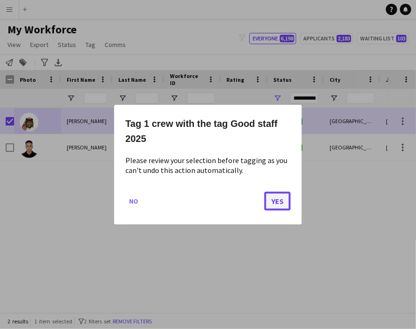
click at [274, 204] on button "Yes" at bounding box center [278, 200] width 26 height 19
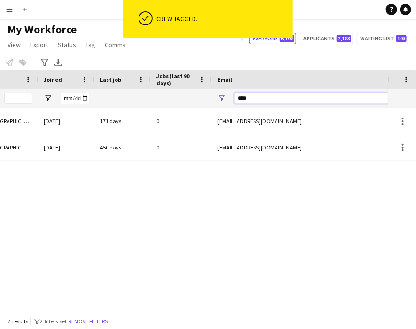
click at [343, 100] on input "****" at bounding box center [314, 98] width 160 height 11
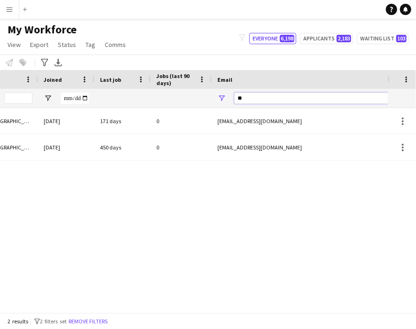
type input "*"
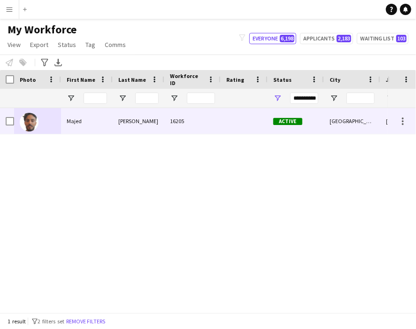
type input "******"
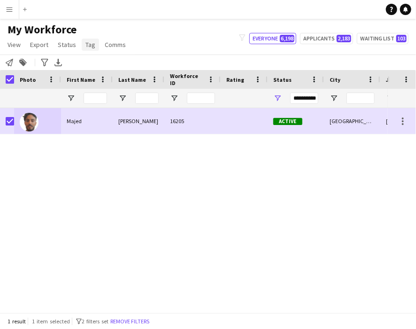
click at [86, 45] on span "Tag" at bounding box center [91, 44] width 10 height 8
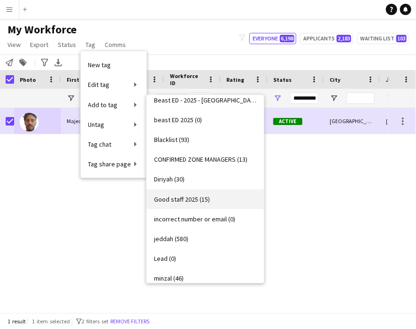
click at [195, 196] on span "Good staff 2025 (15)" at bounding box center [182, 199] width 56 height 8
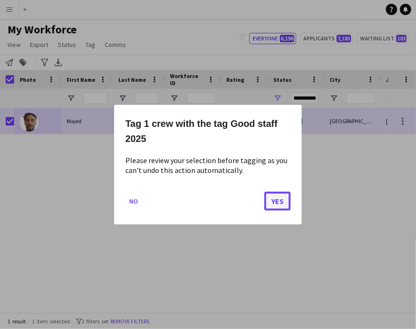
click at [273, 198] on button "Yes" at bounding box center [278, 200] width 26 height 19
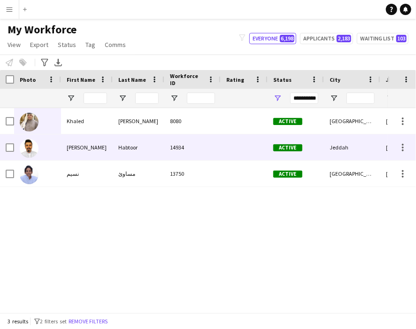
type input "***"
click at [23, 146] on img at bounding box center [29, 148] width 19 height 19
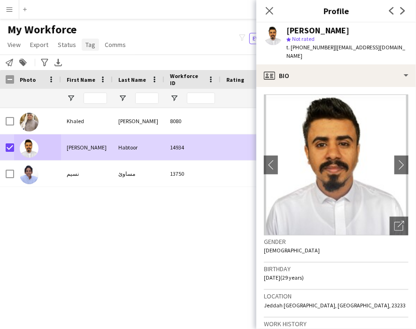
click at [90, 45] on span "Tag" at bounding box center [91, 44] width 10 height 8
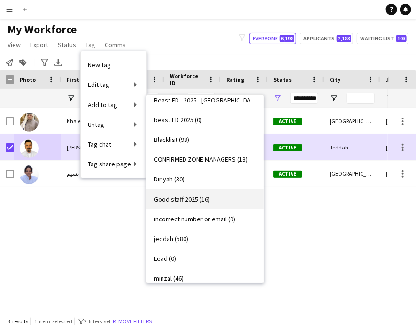
click at [186, 197] on span "Good staff 2025 (16)" at bounding box center [182, 199] width 56 height 8
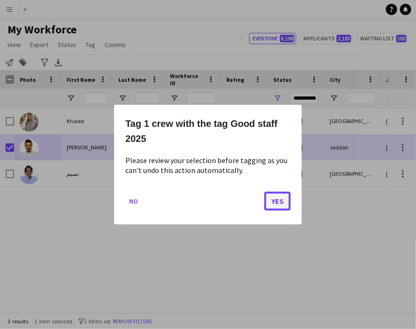
click at [282, 202] on button "Yes" at bounding box center [278, 200] width 26 height 19
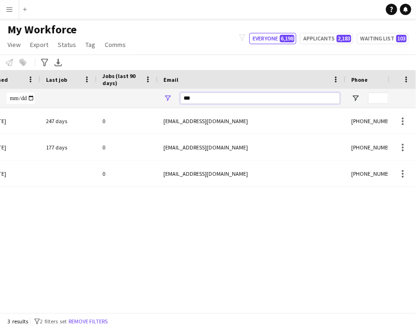
click at [282, 102] on input "***" at bounding box center [260, 98] width 160 height 11
type input "*"
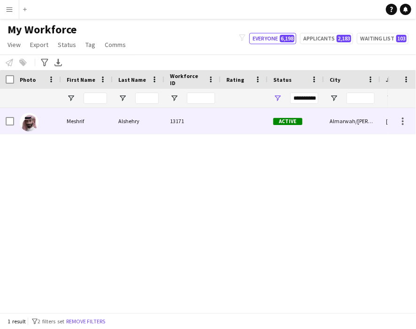
type input "*******"
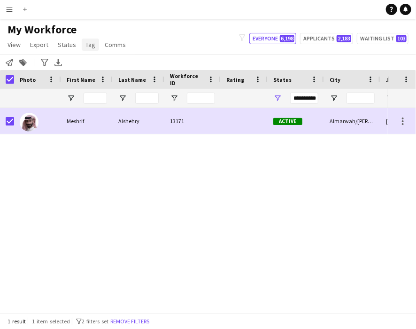
click at [82, 41] on link "Tag" at bounding box center [90, 45] width 17 height 12
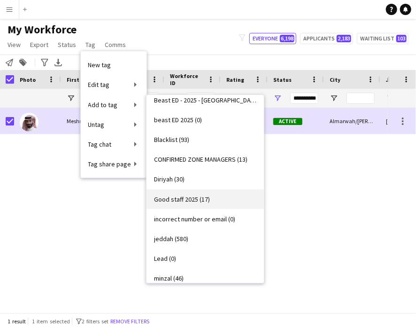
click at [186, 198] on span "Good staff 2025 (17)" at bounding box center [182, 199] width 56 height 8
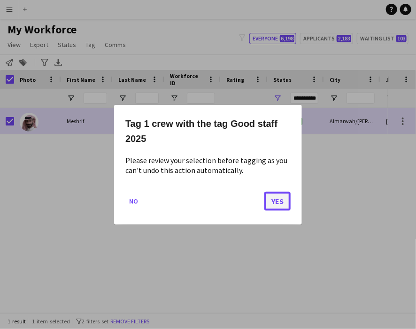
click at [275, 200] on button "Yes" at bounding box center [278, 200] width 26 height 19
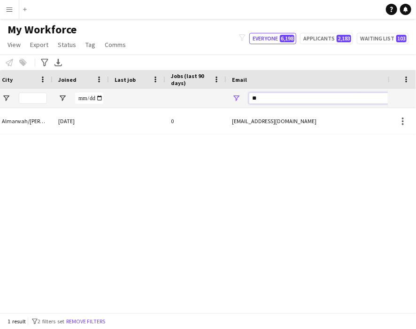
type input "*"
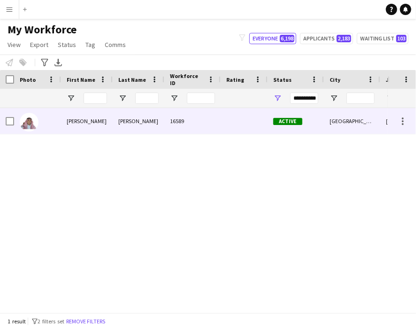
type input "****"
click at [14, 119] on div at bounding box center [37, 121] width 47 height 26
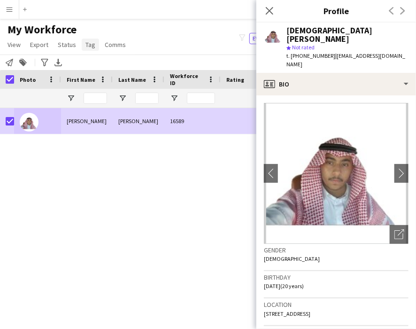
click at [86, 43] on span "Tag" at bounding box center [91, 44] width 10 height 8
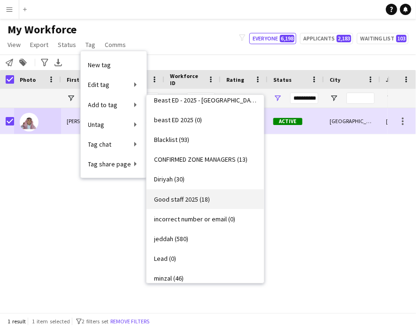
click at [186, 201] on span "Good staff 2025 (18)" at bounding box center [182, 199] width 56 height 8
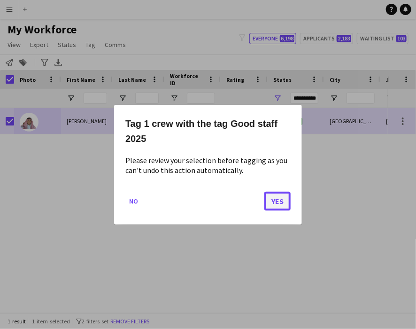
click at [280, 204] on button "Yes" at bounding box center [278, 200] width 26 height 19
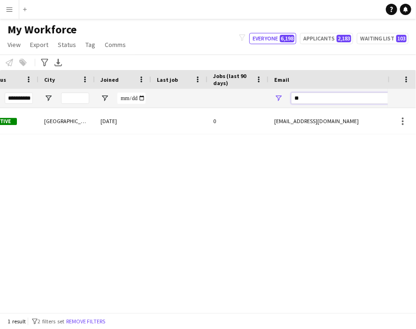
type input "*"
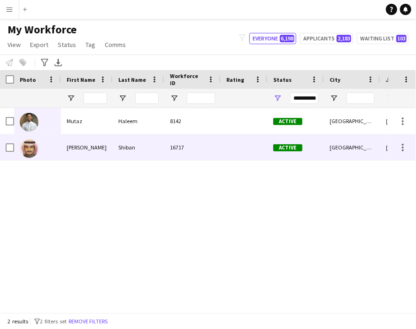
type input "**"
click at [15, 146] on div at bounding box center [37, 147] width 47 height 26
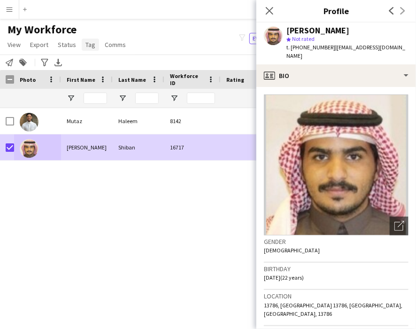
click at [93, 43] on span "Tag" at bounding box center [91, 44] width 10 height 8
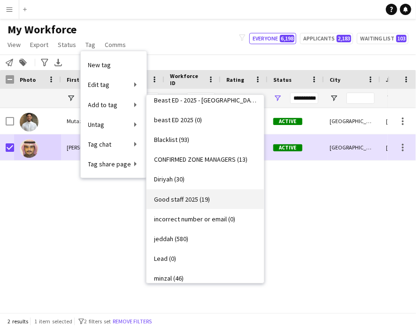
click at [182, 197] on span "Good staff 2025 (19)" at bounding box center [182, 199] width 56 height 8
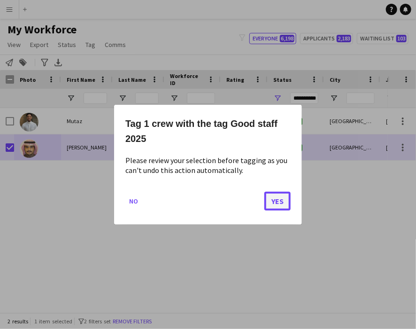
click at [277, 201] on button "Yes" at bounding box center [278, 200] width 26 height 19
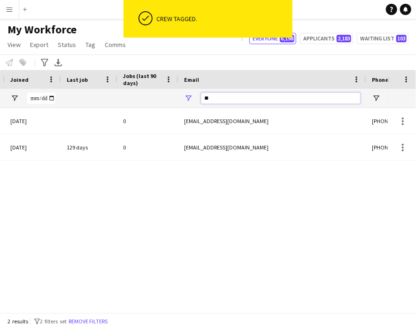
click at [270, 102] on input "**" at bounding box center [281, 98] width 160 height 11
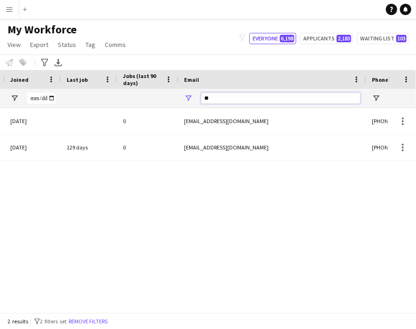
type input "*"
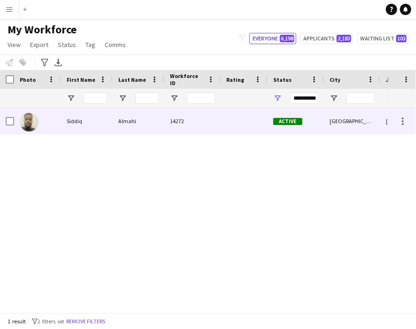
type input "*********"
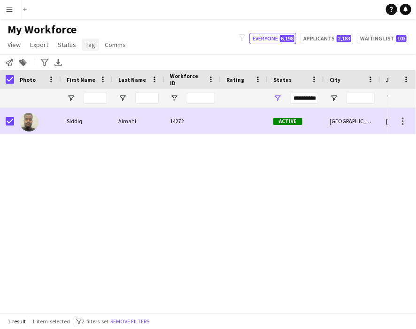
click at [89, 46] on span "Tag" at bounding box center [91, 44] width 10 height 8
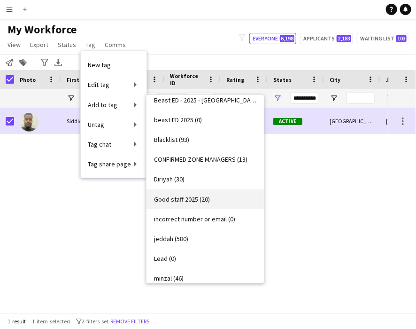
click at [170, 195] on span "Good staff 2025 (20)" at bounding box center [182, 199] width 56 height 8
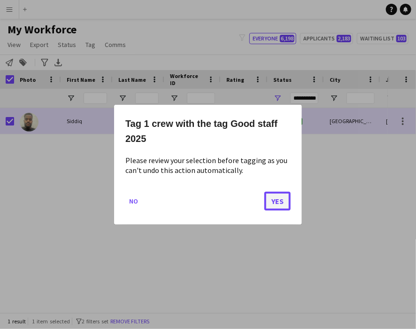
click at [284, 203] on button "Yes" at bounding box center [278, 200] width 26 height 19
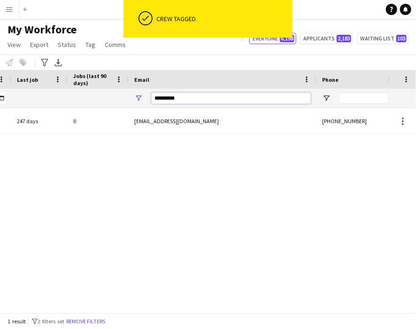
click at [235, 97] on input "*********" at bounding box center [231, 98] width 160 height 11
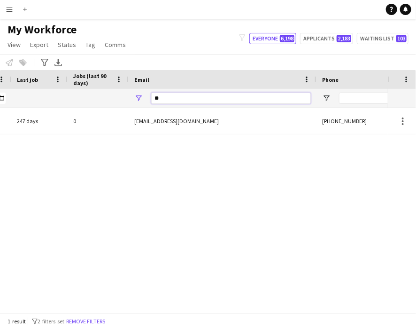
type input "*"
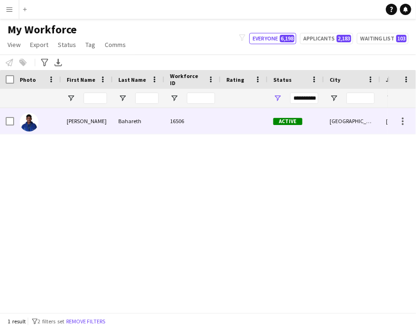
type input "**"
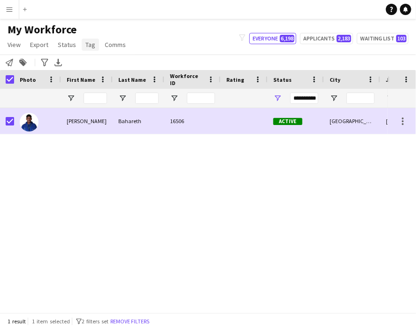
click at [88, 48] on span "Tag" at bounding box center [91, 44] width 10 height 8
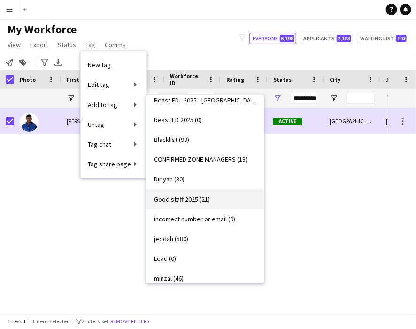
click at [187, 197] on span "Good staff 2025 (21)" at bounding box center [182, 199] width 56 height 8
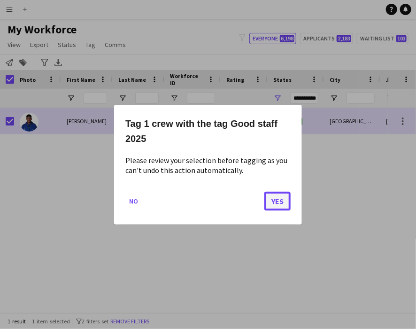
click at [286, 203] on button "Yes" at bounding box center [278, 200] width 26 height 19
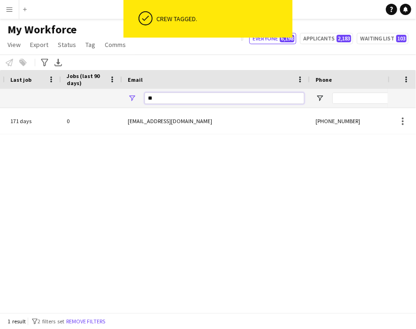
click at [256, 97] on input "**" at bounding box center [225, 98] width 160 height 11
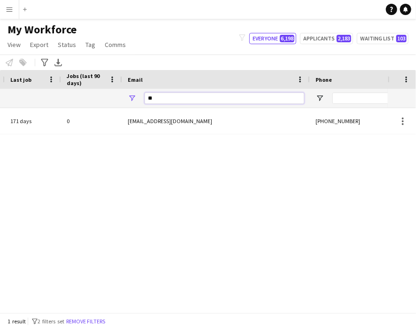
type input "*"
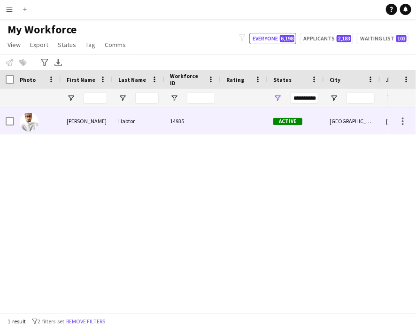
type input "*******"
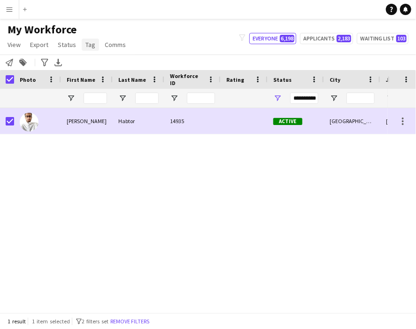
click at [86, 47] on span "Tag" at bounding box center [91, 44] width 10 height 8
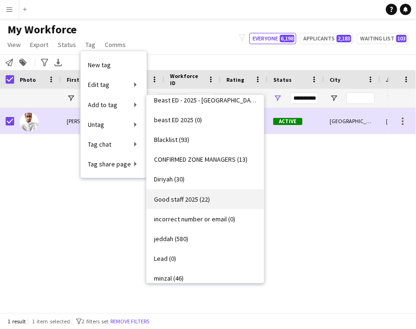
click at [194, 193] on link "Good staff 2025 (22)" at bounding box center [205, 199] width 117 height 20
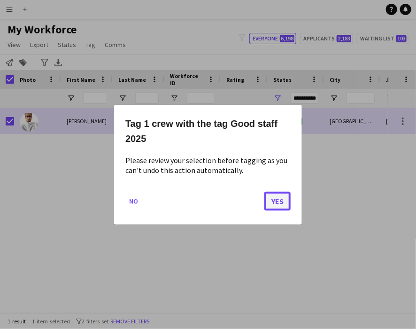
click at [269, 196] on button "Yes" at bounding box center [278, 200] width 26 height 19
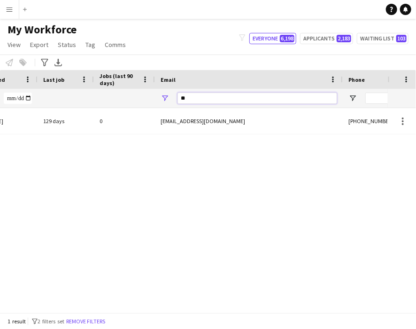
type input "*"
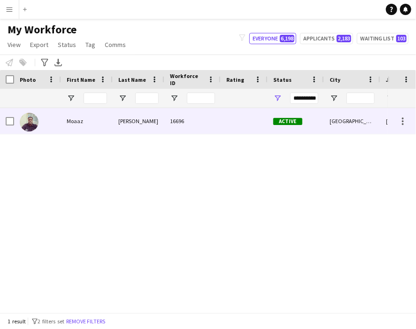
type input "******"
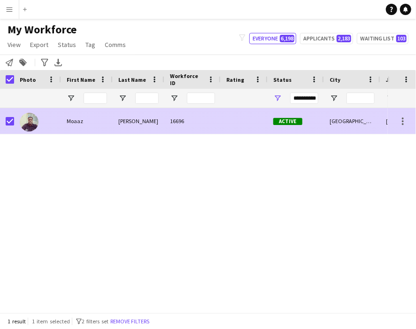
click at [25, 118] on img at bounding box center [29, 122] width 19 height 19
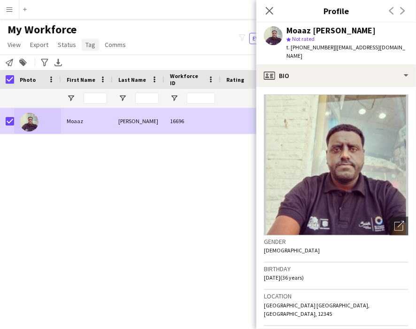
click at [91, 47] on span "Tag" at bounding box center [91, 44] width 10 height 8
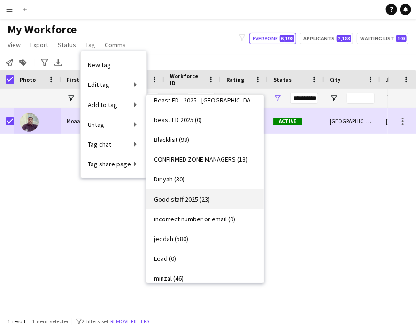
click at [189, 203] on span "Good staff 2025 (23)" at bounding box center [182, 199] width 56 height 8
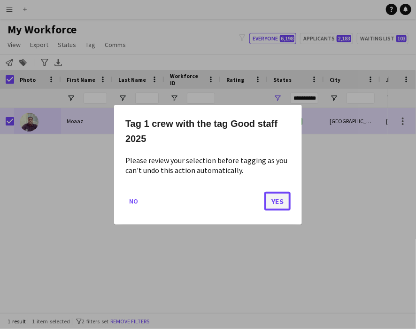
click at [271, 199] on button "Yes" at bounding box center [278, 200] width 26 height 19
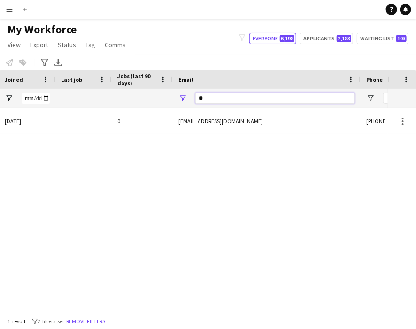
type input "*"
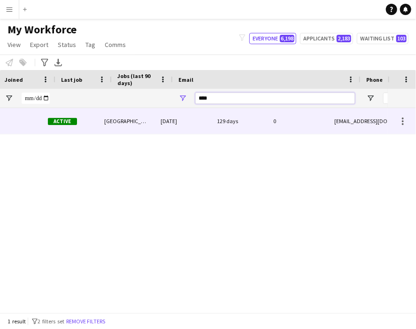
scroll to position [0, 226]
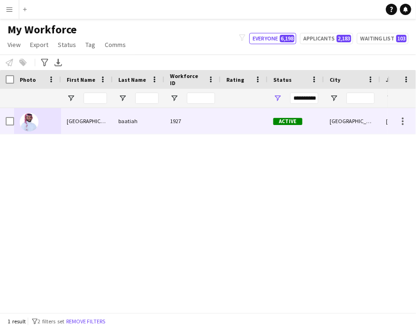
type input "****"
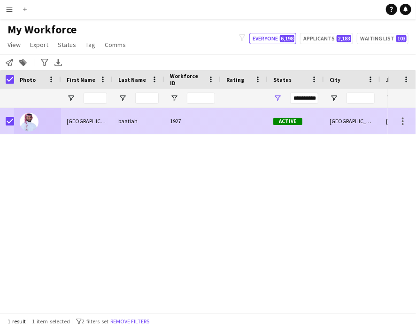
click at [24, 118] on img at bounding box center [29, 122] width 19 height 19
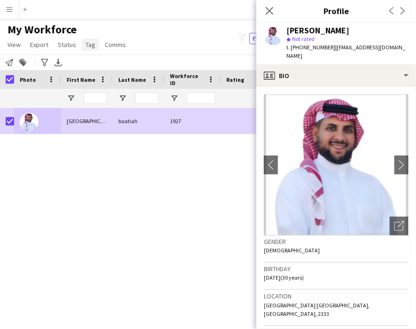
click at [88, 45] on span "Tag" at bounding box center [91, 44] width 10 height 8
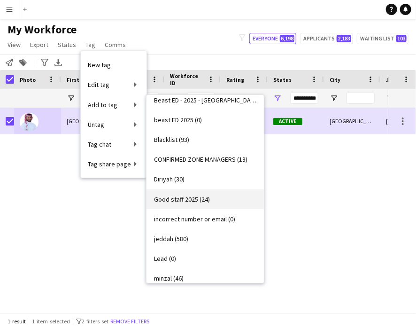
click at [193, 199] on span "Good staff 2025 (24)" at bounding box center [182, 199] width 56 height 8
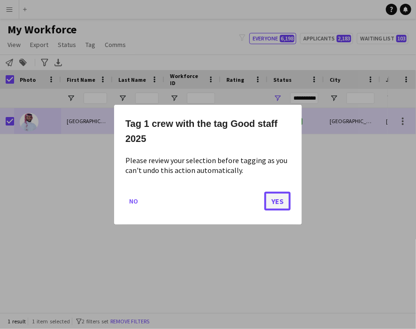
click at [275, 201] on button "Yes" at bounding box center [278, 200] width 26 height 19
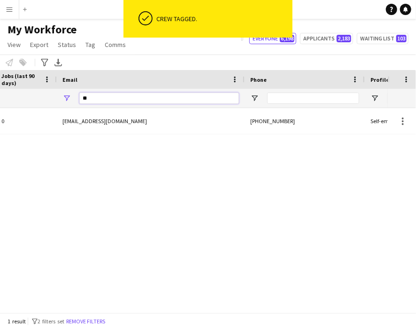
type input "*"
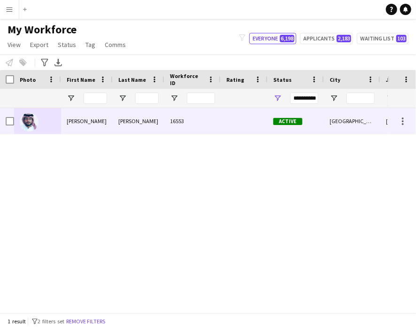
type input "**********"
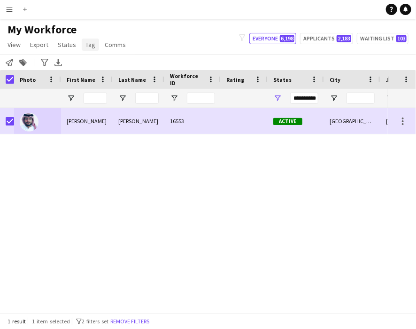
click at [91, 47] on span "Tag" at bounding box center [91, 44] width 10 height 8
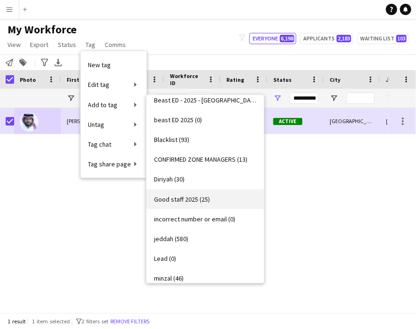
click at [195, 201] on span "Good staff 2025 (25)" at bounding box center [182, 199] width 56 height 8
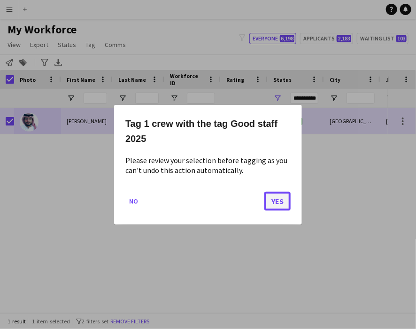
click at [278, 199] on button "Yes" at bounding box center [278, 200] width 26 height 19
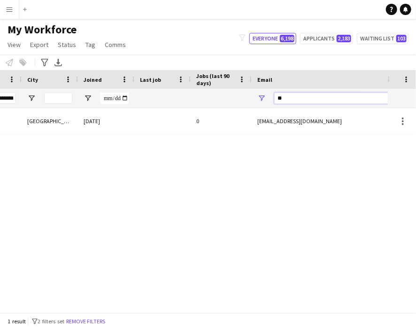
type input "*"
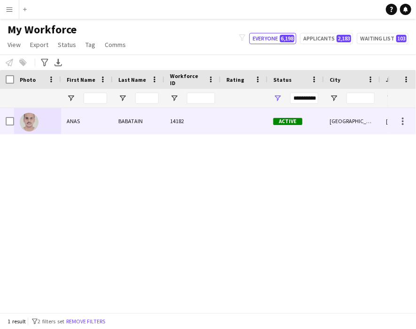
type input "******"
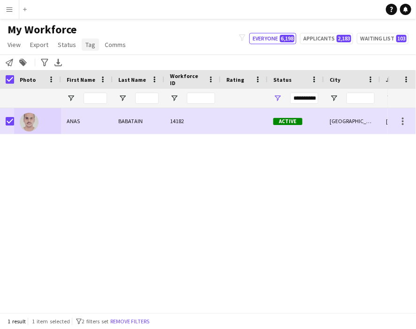
click at [91, 45] on span "Tag" at bounding box center [91, 44] width 10 height 8
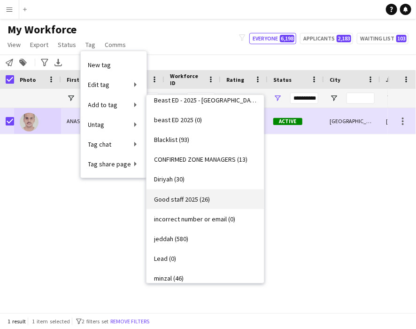
click at [191, 194] on link "Good staff 2025 (26)" at bounding box center [205, 199] width 117 height 20
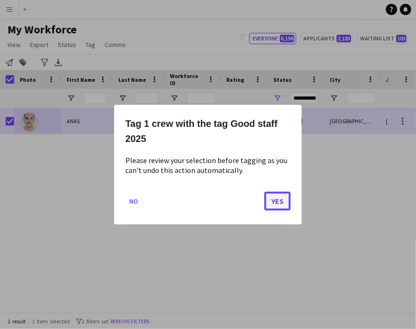
click at [277, 197] on button "Yes" at bounding box center [278, 200] width 26 height 19
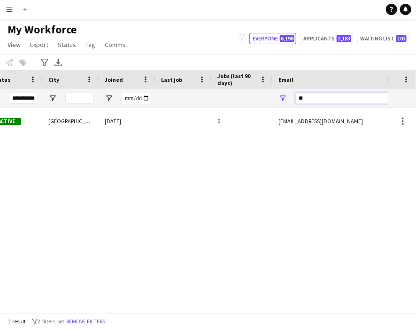
type input "*"
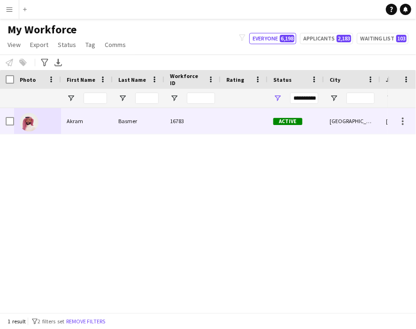
type input "*****"
click at [31, 119] on img at bounding box center [29, 122] width 19 height 19
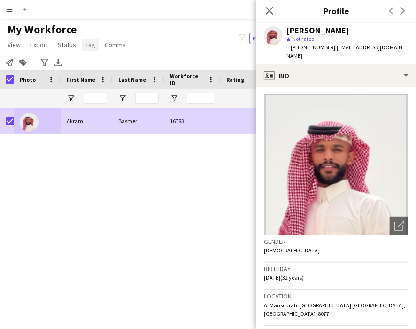
click at [87, 47] on span "Tag" at bounding box center [91, 44] width 10 height 8
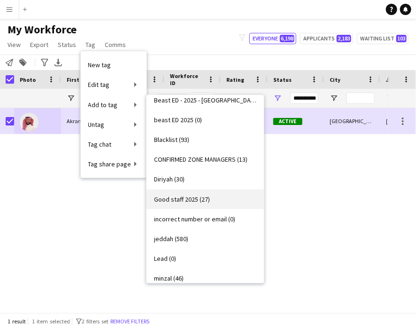
click at [171, 199] on span "Good staff 2025 (27)" at bounding box center [182, 199] width 56 height 8
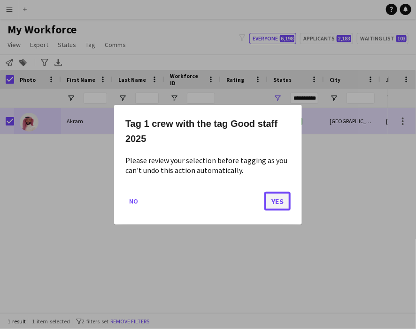
click at [282, 209] on button "Yes" at bounding box center [278, 200] width 26 height 19
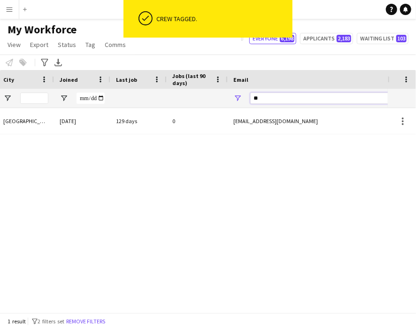
type input "*"
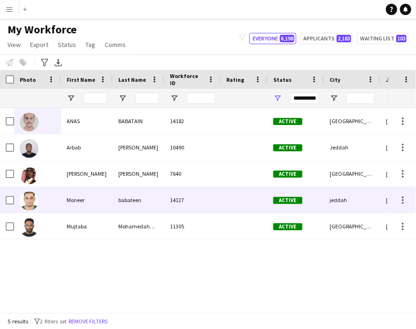
type input "****"
click at [28, 199] on img at bounding box center [29, 201] width 19 height 19
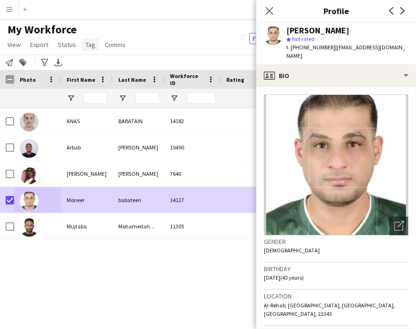
click at [86, 46] on span "Tag" at bounding box center [91, 44] width 10 height 8
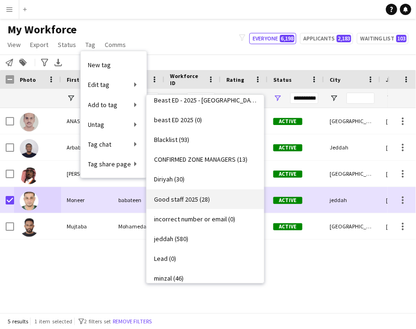
click at [199, 201] on span "Good staff 2025 (28)" at bounding box center [182, 199] width 56 height 8
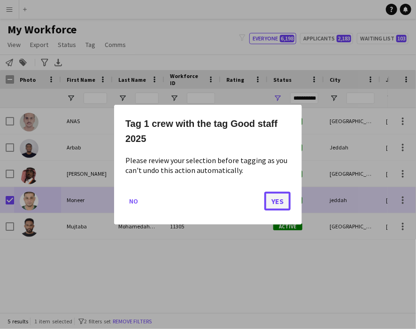
click at [274, 201] on button "Yes" at bounding box center [278, 200] width 26 height 19
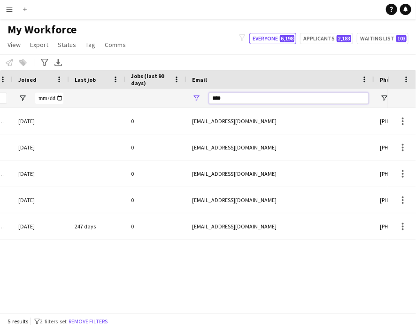
click at [268, 97] on input "****" at bounding box center [289, 98] width 160 height 11
type input "*"
